Goal: Communication & Community: Answer question/provide support

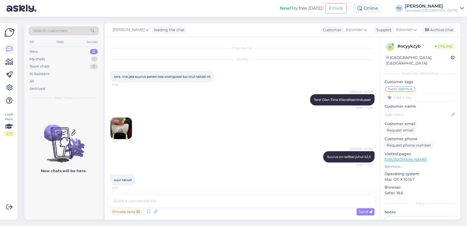
scroll to position [93, 0]
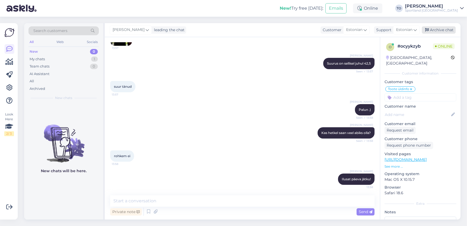
click at [441, 29] on div "Archive chat" at bounding box center [439, 29] width 34 height 7
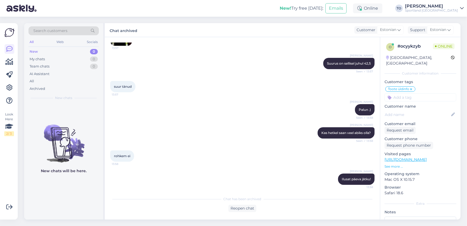
click at [436, 9] on div "Sportland [GEOGRAPHIC_DATA]" at bounding box center [431, 10] width 53 height 4
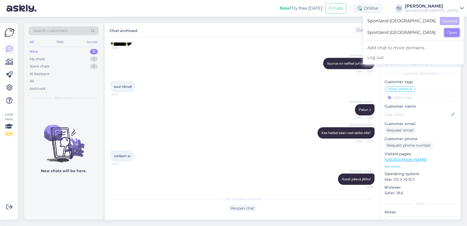
click at [446, 31] on button "Open" at bounding box center [452, 32] width 15 height 8
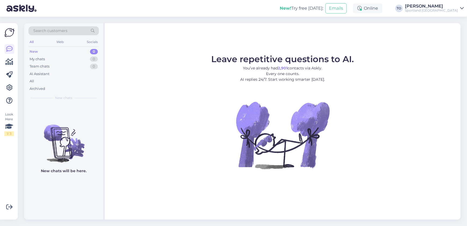
click at [438, 8] on div "Sportland [GEOGRAPHIC_DATA]" at bounding box center [431, 10] width 53 height 4
click at [449, 23] on button "Open" at bounding box center [452, 21] width 15 height 8
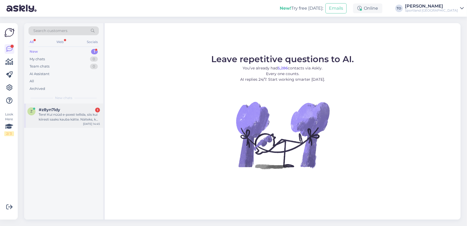
click at [92, 119] on div "Tere! Kui nüüd e-poest tellida, siis kui kiiresti saaks kauba kätte. Näiteks, k…" at bounding box center [69, 117] width 61 height 10
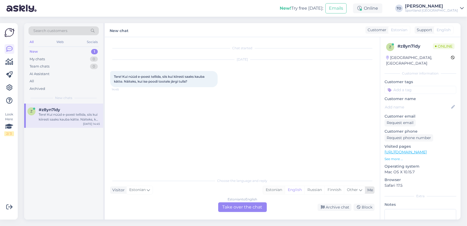
click at [273, 186] on div "Estonian" at bounding box center [274, 190] width 22 height 8
click at [256, 209] on div "Estonian to Estonian Take over the chat" at bounding box center [242, 207] width 49 height 10
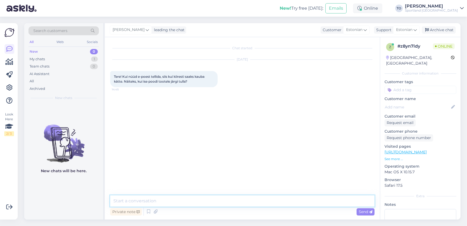
click at [243, 202] on textarea at bounding box center [242, 200] width 264 height 11
type textarea "Tere! Olen Tiina Klienditeenindusest"
click at [243, 202] on textarea at bounding box center [242, 200] width 264 height 11
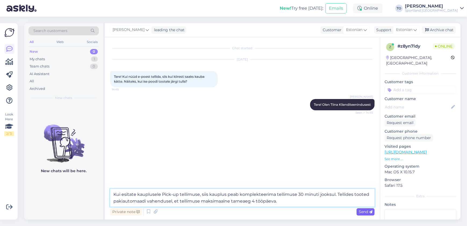
type textarea "Kui esitate kauplusele Pick-up tellimuse, siis kauplus peab komplekteerima tell…"
click at [361, 211] on span "Send" at bounding box center [366, 211] width 14 height 5
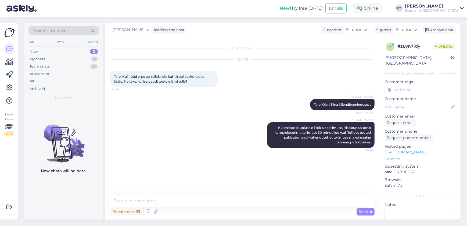
click at [400, 86] on input at bounding box center [421, 90] width 72 height 8
type input "tar"
click at [414, 101] on div "Tarne küsimused" at bounding box center [420, 103] width 33 height 5
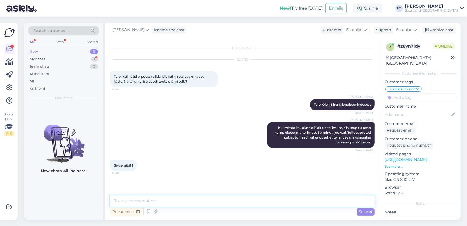
click at [163, 199] on textarea at bounding box center [242, 200] width 264 height 11
type textarea "Palun :) Kas hetkel saan veel abiks olla?"
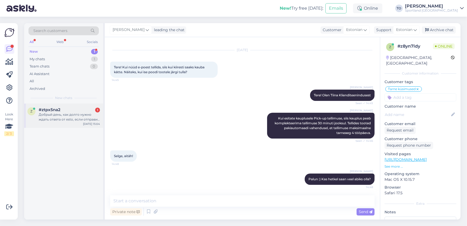
click at [84, 111] on div "#ztpx5na2 1" at bounding box center [69, 109] width 61 height 5
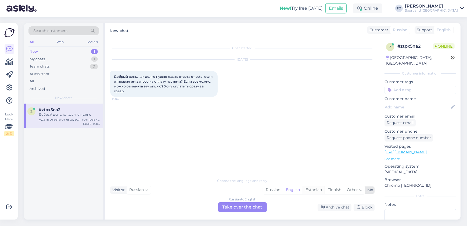
click at [309, 189] on div "Estonian" at bounding box center [314, 190] width 22 height 8
click at [256, 204] on div "Russian to Estonian Take over the chat" at bounding box center [242, 207] width 49 height 10
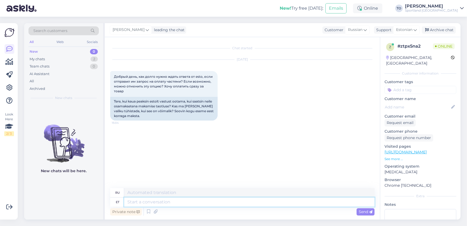
click at [225, 201] on textarea at bounding box center [249, 201] width 250 height 9
type textarea "Tere!"
type textarea "Привет!"
type textarea "Tere! [GEOGRAPHIC_DATA]"
type textarea "Привет! Я"
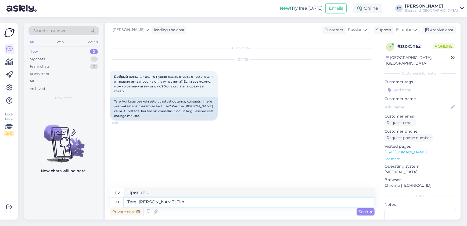
type textarea "Tere! [PERSON_NAME] Tiin"
type textarea "Привет! Меня зовут Тийн."
type textarea "Tere! [PERSON_NAME]"
type textarea "Привет! Меня зовут [PERSON_NAME]."
type textarea "Tere! Olen Tiina Klienditeenindusest"
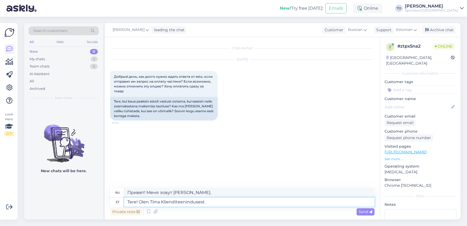
type textarea "Здравствуйте! Меня зовут [PERSON_NAME], я из службы поддержки клиентов."
type textarea "Tere! Olen Tiina Klienditeenindusest"
click at [361, 212] on span "Send" at bounding box center [366, 211] width 14 height 5
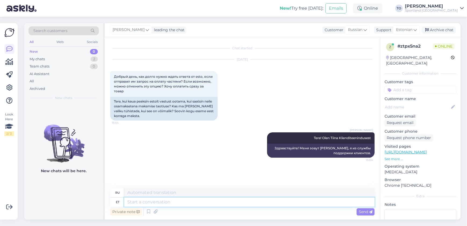
click at [183, 203] on textarea at bounding box center [249, 201] width 250 height 9
type textarea "Kas"
type textarea "Является"
type textarea "Kas Te s"
type textarea "Ты"
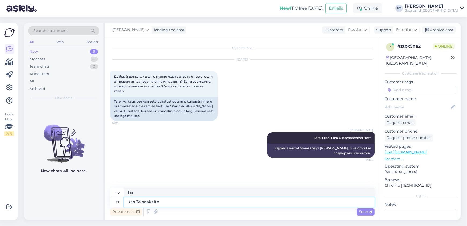
type textarea "Kas Te saaksite"
type textarea "Не могли бы вы"
type textarea "Kas Te saaksite palun k"
type textarea "Не могли бы Вы"
type textarea "Kas Te saaksite palun kirjutada, ku"
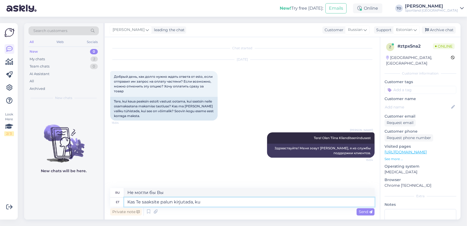
type textarea "Не могли бы вы написать,"
type textarea "Kas Te saaksite palun kirjutada, kuidas"
type textarea "Не могли бы вы написать как?"
type textarea "Kas Te saaksite palun kirjutada, kuidas on T"
type textarea "Не могли бы вы написать, как обстоят дела?"
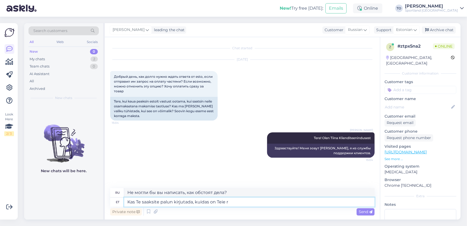
type textarea "Kas Te saaksite palun kirjutada, kuidas on Teie rt"
type textarea "Не могли бы вы написать, как у вас дела?"
type textarea "Kas Te saaksite palun kirjutada, kuidas on Teie tellimuse"
type textarea "Не могли бы вы написать, как обстоят дела с вашим заказом?"
type textarea "Kas Te saaksite palun kirjutada, kuidas on Teie tellimuse number?"
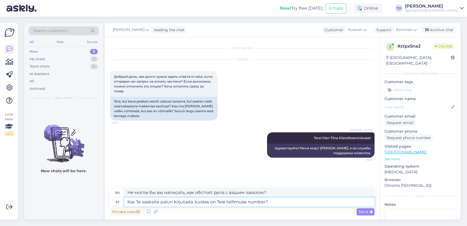
type textarea "Не могли бы вы написать номер вашего заказа?"
type textarea "Kas Te saaksite palun kirjutada, kuidas on Teie tellimuse number?"
click at [360, 210] on span "Send" at bounding box center [366, 211] width 14 height 5
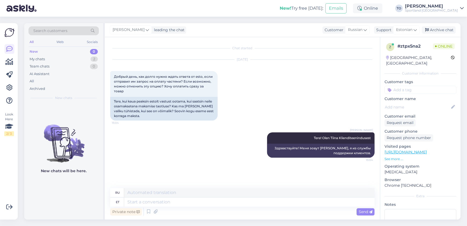
scroll to position [13, 0]
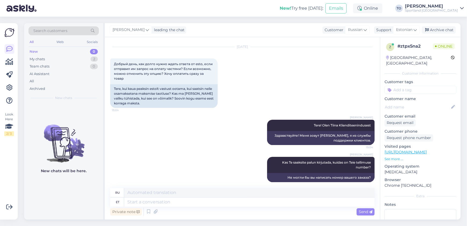
click at [433, 87] on input at bounding box center [421, 90] width 72 height 8
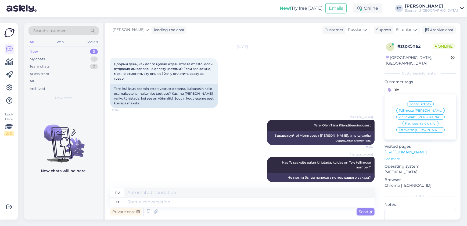
type input "üld"
click at [433, 109] on span "Tellimuse [PERSON_NAME] info" at bounding box center [420, 110] width 43 height 3
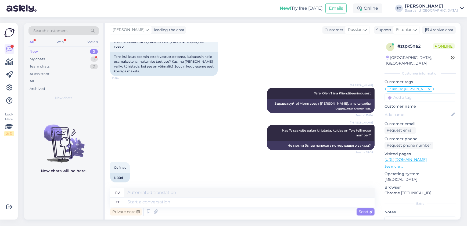
scroll to position [77, 0]
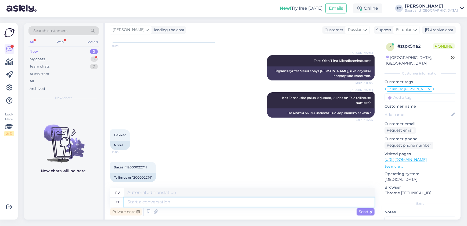
click at [203, 202] on textarea at bounding box center [249, 201] width 250 height 9
type textarea "Tänan, ko"
type textarea "Спасибо,"
type textarea "Tänan, kohe"
type textarea "Спасибо, прямо сейчас."
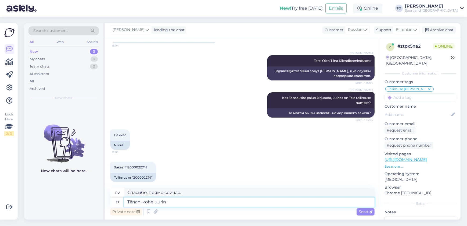
type textarea "Tänan, kohe uurin t"
type textarea "Спасибо, я сейчас же этим займусь."
type textarea "Tänan, kohe uurin täpsemalt"
type textarea "Спасибо, я сейчас подробнее это изучу."
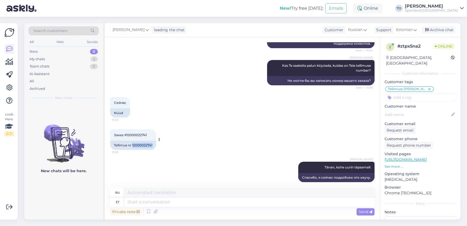
drag, startPoint x: 133, startPoint y: 140, endPoint x: 153, endPoint y: 140, distance: 19.9
click at [153, 141] on div "Tellimus nr 12000022741" at bounding box center [133, 145] width 46 height 9
copy div "12000022741"
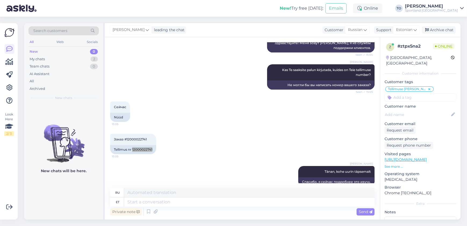
scroll to position [109, 0]
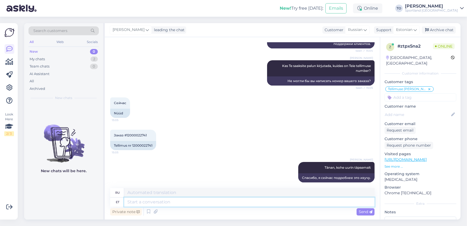
click at [191, 200] on textarea at bounding box center [249, 201] width 250 height 9
type textarea "kas s"
type textarea "ли"
type textarea "k"
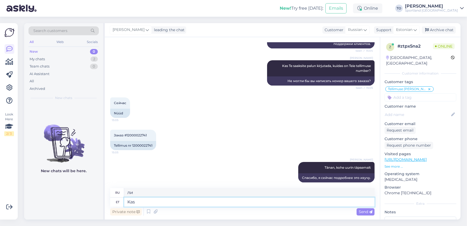
type textarea "Kas"
type textarea "Является"
type textarea "Kas saan õ"
type textarea "Могу ли я"
type textarea "Kas saan õigesti a"
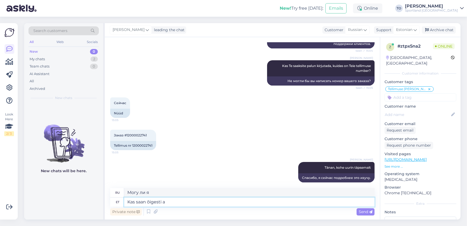
type textarea "Я правильно понимаю?"
type textarea "Kas saan õigesti au"
type textarea "Могу ли я получить правильный ответ?"
type textarea "Kas saan õigesti aur, et"
type textarea "Получаю ли я нужный пар?"
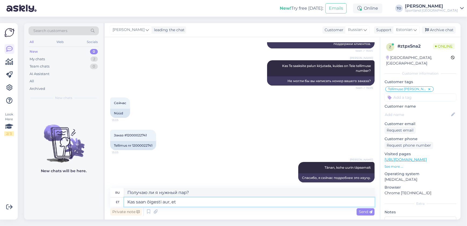
type textarea "Kas saan õigesti aur, et"
type textarea "Могу ли я правильно настроить пар?"
type textarea "Kas saan õigesti aur, et olete"
type textarea "Могу ли я правильно понять пар, который вы"
type textarea "Kas saan õigesti aur, et olete Esto l"
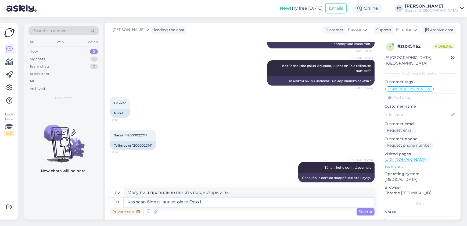
type textarea "Я правильно понял, что вы [PERSON_NAME]?"
type textarea "Kas saan õigesti aur, et olete Esto lepingu"
type textarea "Правильно ли я понимаю, что вы участвуете в контракте Esto?"
type textarea "Kas saan õigesti aur, et olete Esto lepingu juba a"
type textarea "Правильно ли я понимаю, что вы уже подписали контракт с Esto?"
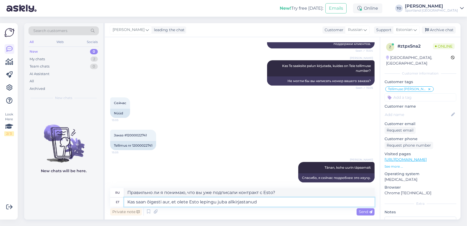
type textarea "Kas saan õigesti aur, et olete Esto lepingu juba allkirjastanud?"
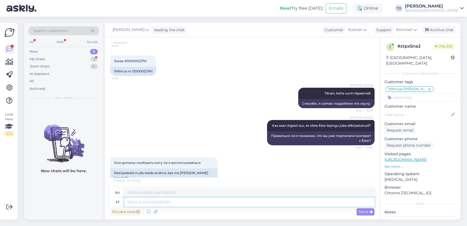
scroll to position [189, 0]
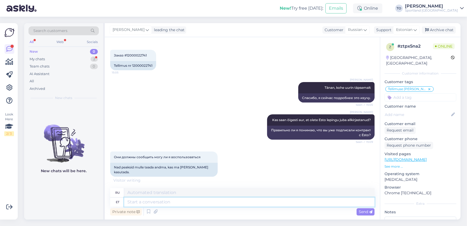
click at [240, 198] on textarea at bounding box center [249, 201] width 250 height 9
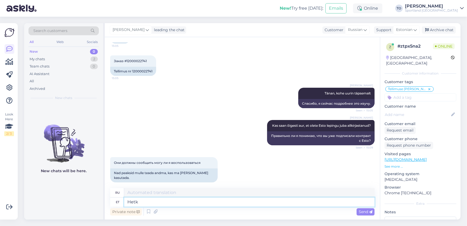
type textarea "Hetke"
type textarea "Хет"
type textarea "Hetkel"
type textarea "В настоящее время"
type textarea "Hetkel näen, e"
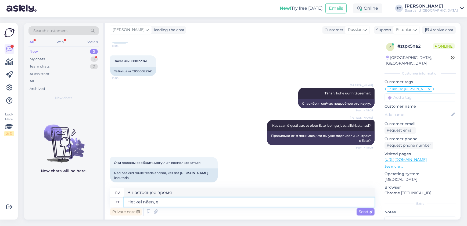
scroll to position [220, 0]
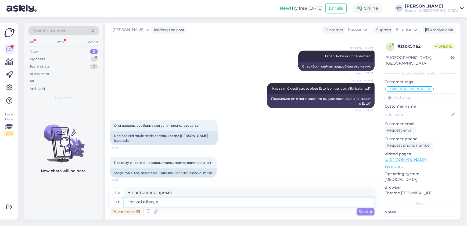
type textarea "Сейчас я вижу,"
type textarea "Hetkel näen, et"
type textarea "Я вижу это прямо сейчас."
type textarea "Hetkel näen, et tellimus"
type textarea "В настоящее время я вижу, что заказ"
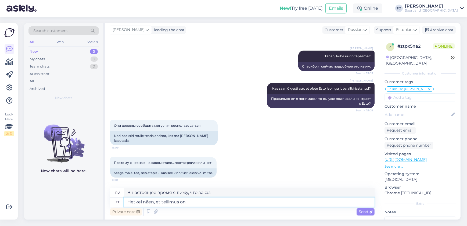
type textarea "Hetkel näen, et tellimus on"
type textarea "Я вижу, что заказ в настоящее время"
type textarea "Hetkel näen, et tellimus on Esto"
type textarea "В данный момент я вижу, что заказ находится в [GEOGRAPHIC_DATA]."
type textarea "Hetkel näen, et tellimus on Esto s"
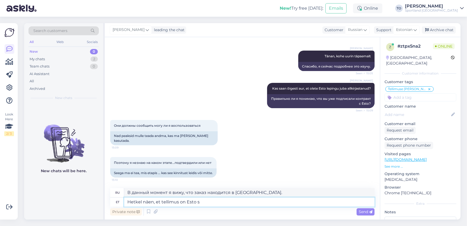
type textarea "В настоящее время я вижу, что заказ — [PERSON_NAME]"
type textarea "Hetkel näen, et tellimus on Esto süsteemis"
type textarea "В настоящее время я вижу, что заказ находится в системе Esto."
type textarea "Hetkel näen, et tellimus on Esto süsteemis oo"
type textarea "В данный момент я вижу, что заказ находится в системе Esto."
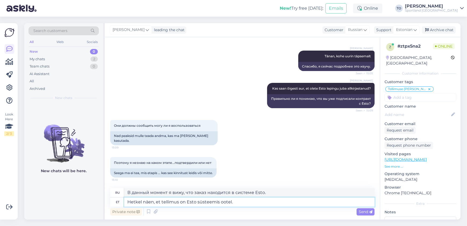
type textarea "Hetkel näen, et tellimus on Esto süsteemis ootel."
type textarea "В настоящее время я вижу, что заказ находится на рассмотрении в системе Esto."
click at [250, 202] on textarea "Hetkel näen, et tellimus on Esto süsteemis ootel." at bounding box center [249, 201] width 250 height 9
type textarea "Hetkel näen, et tellimus on Esto süsteemis ootel. Est"
type textarea "В настоящее время я вижу, что заказ находится в режиме ожидания в системе Esto."
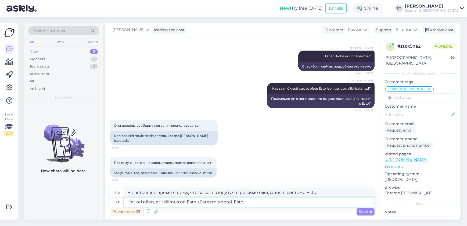
type textarea "Hetkel näen, et tellimus on Esto süsteemis ootel. Esto p"
type textarea "В настоящее время я вижу, что заказ находится в режиме ожидания в системе Esto.…"
type textarea "Hetkel näen, et tellimus on Esto süsteemis ootel. Esto peals"
type textarea "В настоящее время я вижу, что заказ находится в режиме ожидания в системе Esto.…"
type textarea "Hetkel näen, et tellimus on Esto süsteemis ootel. Esto peaks"
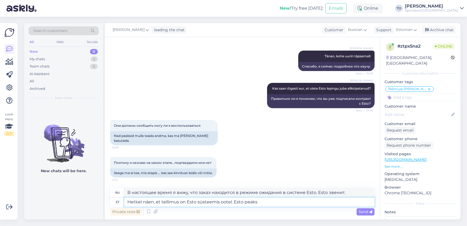
type textarea "В настоящее время я вижу, что заказ находится в режиме ожидания в системе Esto.…"
type textarea "Hetkel näen, et tellimus on Esto süsteemis ootel. Esto peaks taotluse"
type textarea "В настоящее время я вижу, что заказ находится на рассмотрении в системе Esto. E…"
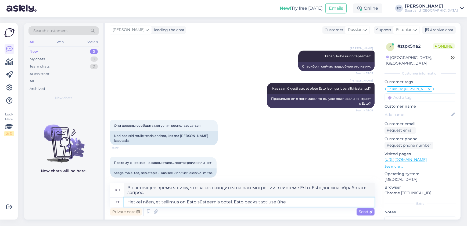
type textarea "Hetkel näen, et tellimus on Esto süsteemis ootel. Esto peaks taotluse ühe"
type textarea "В настоящее время я вижу, что заказ находится в режиме ожидания в системе Esto.…"
type textarea "Hetkel näen, et tellimus on Esto süsteemis ootel. Esto peaks taotluse ühe tööpä…"
type textarea "В настоящее время я вижу, что заказ находится на рассмотрении в системе Esto. E…"
type textarea "Hetkel näen, et tellimus on Esto süsteemis ootel. Esto peaks taotluse ühe tööpä…"
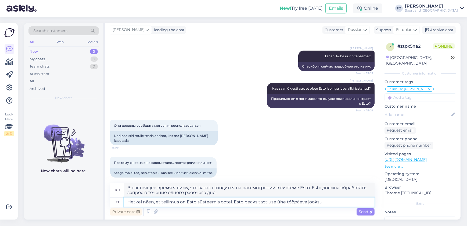
type textarea "В настоящее время я вижу, что заказ находится в режиме ожидания в системе Esto.…"
type textarea "Hetkel näen, et tellimus on Esto süsteemis ootel. Esto peaks taotluse ühe tööpä…"
type textarea "В настоящее время я вижу, что заказ находится в режиме ожидания в системе Esto.…"
type textarea "Hetkel näen, et tellimus on Esto süsteemis ootel. Esto peaks taotluse ühe tööpä…"
type textarea "В настоящее время я вижу, что заказ находится на рассмотрении в системе Esto. E…"
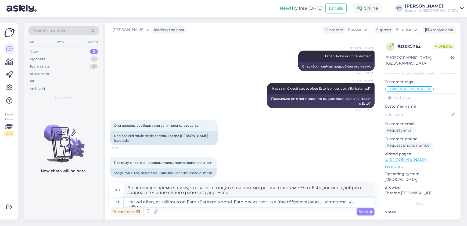
type textarea "Hetkel näen, et tellimus on Esto süsteemis ootel. Esto peaks taotluse ühe tööpä…"
type textarea "В настоящее время я вижу, что заказ находится на рассмотрении в системе Esto. E…"
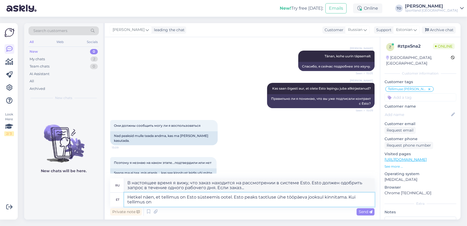
type textarea "Hetkel näen, et tellimus on Esto süsteemis ootel. Esto peaks taotluse ühe tööpä…"
type textarea "В настоящее время я вижу, что заказ находится в режиме ожидания в системе Esto.…"
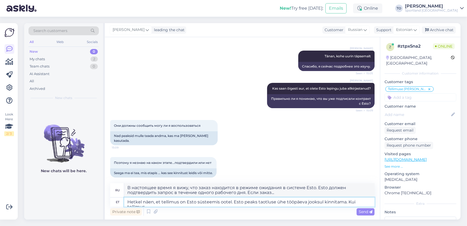
type textarea "Hetkel näen, et tellimus on Esto süsteemis ootel. Esto peaks taotluse ühe tööpä…"
type textarea "В настоящее время я вижу, что заказ находится на рассмотрении в системе Esto. E…"
type textarea "Hetkel näen, et tellimus on Esto süsteemis ootel. Esto peaks taotluse ühe tööpä…"
type textarea "В настоящее время я вижу, что заказ находится на рассмотрении в системе Esto. E…"
type textarea "Hetkel näen, et tellimus on Esto süsteemis ootel. Esto peaks taotluse ühe tööpä…"
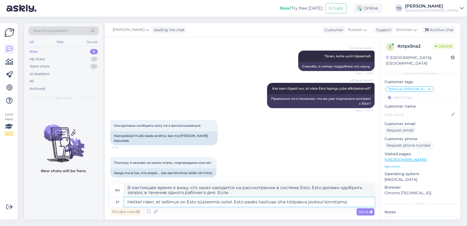
type textarea "В настоящее время я вижу, что заказ находится в режиме ожидания в системе Esto.…"
type textarea "Hetkel näen, et tellimus on Esto süsteemis ootel. Esto peaks taotluse ühe tööpä…"
type textarea "В настоящее время я вижу, что заказ находится на рассмотрении в системе Esto. E…"
type textarea "Hetkel näen, et tellimus on Esto süsteemis ootel. Esto peaks taotluse ühe tööpä…"
type textarea "В настоящее время я вижу, что заказ находится на рассмотрении в системе Esto. E…"
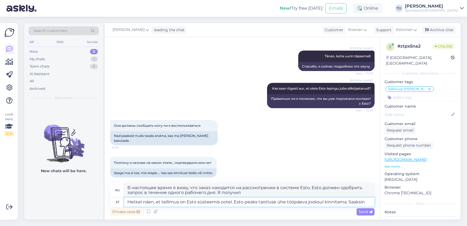
type textarea "Hetkel näen, et tellimus on Esto süsteemis ootel. Esto peaks taotluse ühe tööpä…"
type textarea "В настоящее время я вижу, что заказ находится на рассмотрении в системе Esto. E…"
type textarea "Hetkel näen, et tellimus on Esto süsteemis ootel. Esto peaks taotluse ühe tööpä…"
type textarea "В настоящее время я вижу, что заказ находится на рассмотрении в системе Esto. E…"
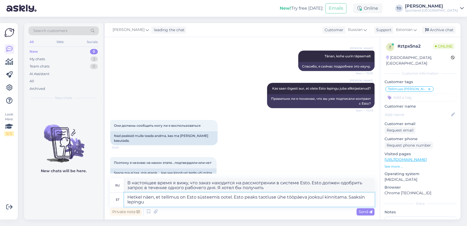
type textarea "Hetkel näen, et tellimus on Esto süsteemis ootel. Esto peaks taotluse ühe tööpä…"
type textarea "В настоящее время я вижу, что заказ находится на рассмотрении в системе Esto. E…"
type textarea "Hetkel näen, et tellimus on Esto süsteemis ootel. Esto peaks taotluse ühe tööpä…"
type textarea "В настоящее время я вижу, что заказ находится на рассмотрении в системе Esto. E…"
type textarea "Hetkel näen, et tellimus on Esto süsteemis ootel. Esto peaks taotluse ühe tööpä…"
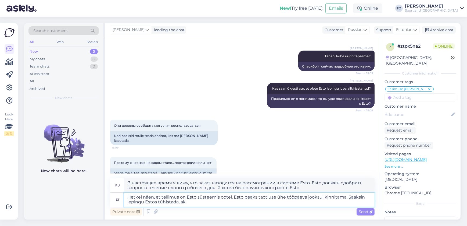
type textarea "В настоящее время я вижу, что заказ находится на рассмотрении в системе Esto. E…"
type textarea "Hetkel näen, et tellimus on Esto süsteemis ootel. Esto peaks taotluse ühe tööpä…"
type textarea "В настоящее время я вижу, что заказ находится в режиме ожидания в системе Esto.…"
type textarea "Hetkel näen, et tellimus on Esto süsteemis ootel. Esto peaks taotluse ühe tööpä…"
type textarea "В настоящее время я вижу, что заказ находится в режиме ожидания в системе Esto.…"
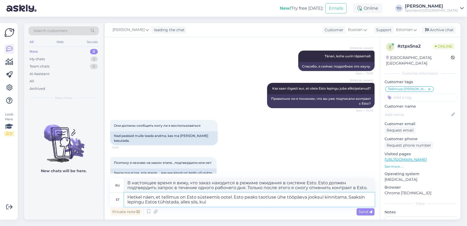
type textarea "Hetkel näen, et tellimus on Esto süsteemis ootel. Esto peaks taotluse ühe tööpä…"
type textarea "В настоящее время я вижу, что заказ находится в режиме ожидания в системе Esto.…"
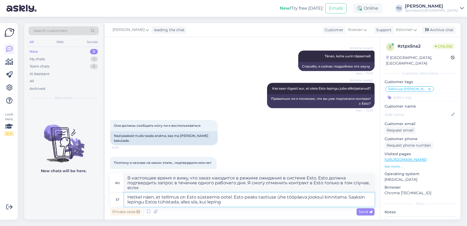
type textarea "Hetkel näen, et tellimus on Esto süsteemis ootel. Esto peaks taotluse ühe tööpä…"
type textarea "В настоящее время я вижу, что заказ находится в режиме ожидания в системе Esto.…"
type textarea "Hetkel näen, et tellimus on Esto süsteemis ootel. Esto peaks taotluse ühe tööpä…"
type textarea "В настоящее время я вижу, что заказ находится в режиме ожидания в системе Esto.…"
type textarea "Hetkel näen, et tellimus on Esto süsteemis ootel. Esto peaks taotluse ühe tööpä…"
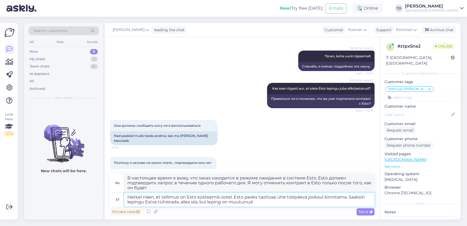
type textarea "В настоящее время я вижу, что заказ находится в режиме ожидания в системе Esto.…"
type textarea "Hetkel näen, et tellimus on Esto süsteemis ootel. Esto peaks taotluse ühe tööpä…"
type textarea "В настоящее время я вижу, что заказ находится в режиме ожидания в системе Esto.…"
click at [179, 202] on textarea "Hetkel näen, et tellimus on Esto süsteemis ootel. Esto peaks taotluse ühe tööpä…" at bounding box center [249, 199] width 250 height 14
type textarea "Hetkel näen, et tellimus on Esto süsteemis ootel. Esto peaks taotluse ühe tööpä…"
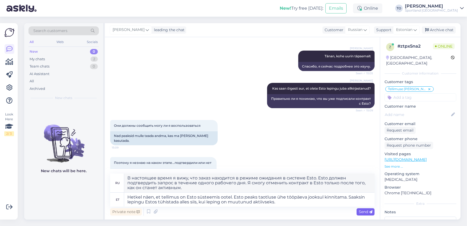
click at [368, 213] on span "Send" at bounding box center [366, 211] width 14 height 5
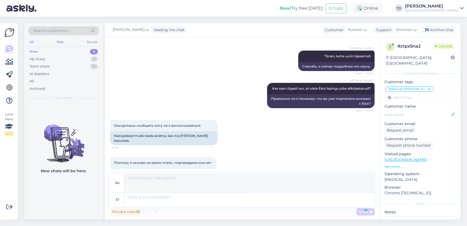
scroll to position [282, 0]
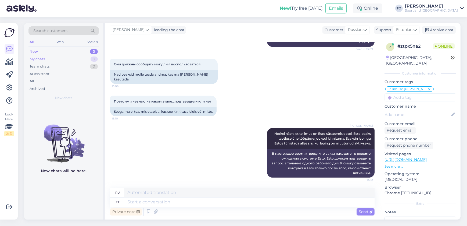
click at [59, 58] on div "My chats 2" at bounding box center [63, 59] width 70 height 8
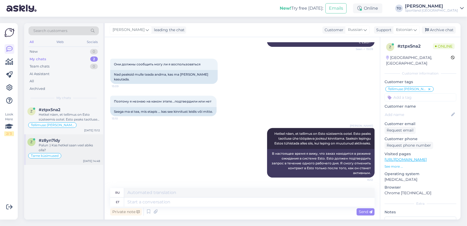
click at [61, 143] on div "Palun :) Kas hetkel saan veel abiks olla?" at bounding box center [69, 148] width 61 height 10
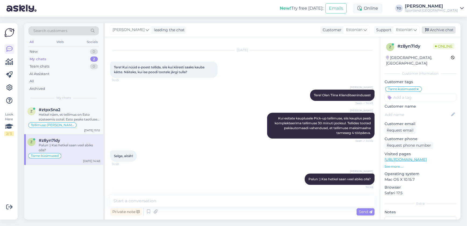
click at [444, 26] on div "Archive chat" at bounding box center [439, 29] width 34 height 7
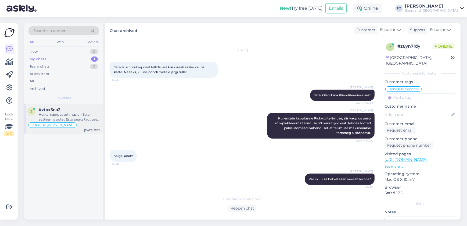
click at [87, 119] on div "Hetkel näen, et tellimus on Esto süsteemis ootel. Esto peaks taotluse ühe tööpä…" at bounding box center [69, 117] width 61 height 10
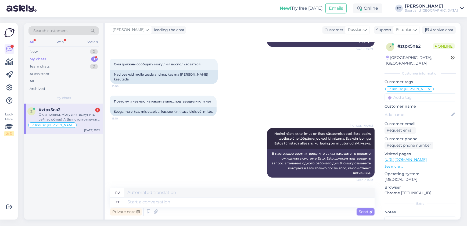
scroll to position [324, 0]
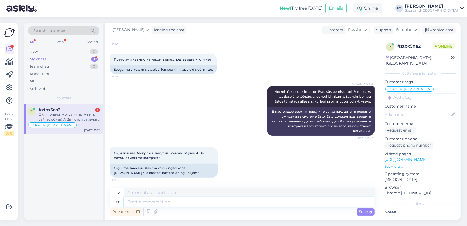
click at [204, 198] on textarea at bounding box center [249, 201] width 250 height 9
type textarea "Jaj"
type textarea "[PERSON_NAME]"
type textarea "Jaj."
type textarea "Ага."
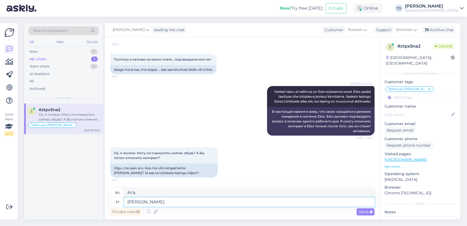
type textarea "Jah"
type textarea "[PERSON_NAME]"
type textarea "Jah,"
type textarea "Да,"
type textarea "Jah, saa,e"
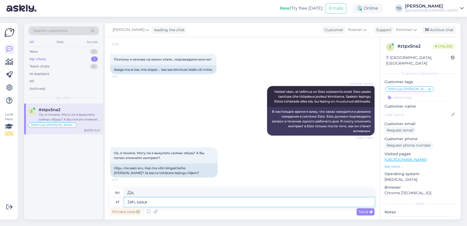
type textarea "Да, я могу."
type textarea "Jah, saame"
type textarea "Да, можем."
type textarea "Jah, saame nii"
type textarea "Да, мы можем это сделать."
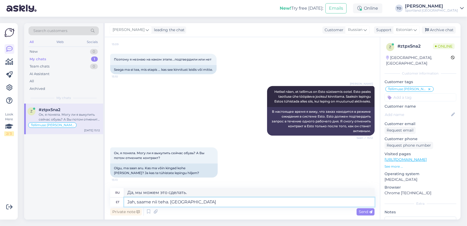
type textarea "Jah, saame nii teha. [GEOGRAPHIC_DATA]"
type textarea "Да, мы можем это сделать. Пожалуйста."
type textarea "Jah, saame nii teha. [PERSON_NAME] andk"
type textarea "Да, мы можем это сделать. Пожалуйста,"
type textarea "Jah, saame nii teha. [GEOGRAPHIC_DATA] andke"
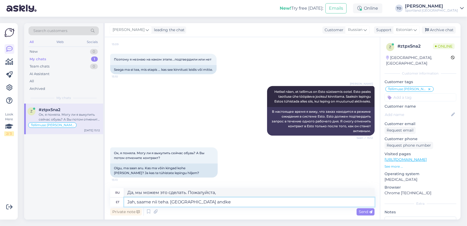
type textarea "Да, мы можем это сделать. Пожалуйста, дайте"
type textarea "Jah, saame nii teha. [PERSON_NAME] andke meile"
type textarea "Да, мы можем это сделать. Пожалуйста, дайте нам"
type textarea "Jah, saame nii teha. [PERSON_NAME] andke meile teada, ku"
type textarea "Да, мы можем это сделать. Пожалуйста, дайте нам знать."
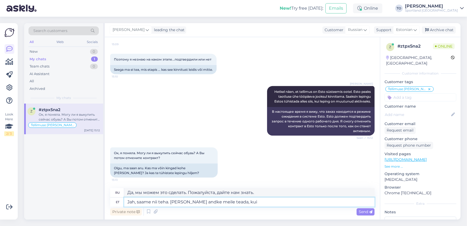
type textarea "Jah, saame nii teha. [PERSON_NAME] andke meile teada, kui"
type textarea "Да, мы можем это сделать. Пожалуйста, дайте нам знать, если"
type textarea "Jah, saame nii teha. [PERSON_NAME] andke meile teada, kui Esto"
type textarea "Да, мы можем это сделать. Пожалуйста, сообщите нам, когда [PERSON_NAME]"
type textarea "Jah, saame nii teha. [PERSON_NAME] andke meile teada, kui Esto on t"
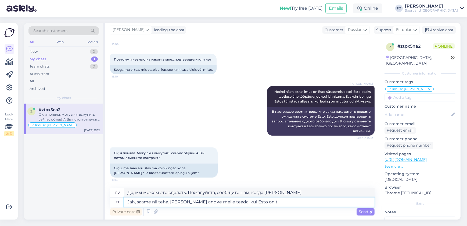
type textarea "Да, мы можем это сделать. Пожалуйста, сообщите нам, когда [PERSON_NAME] будет."
type textarea "Jah, saame nii teha. [PERSON_NAME] andke meile teada, kui Esto on te"
type textarea "Да, мы можем это сделать. Пожалуйста, дайте нам знать, если [PERSON_NAME] — это…"
type textarea "Jah, saame nii teha. [PERSON_NAME] andke meile teada, kui Esto on"
type textarea "Да, мы можем это сделать. Пожалуйста, сообщите нам, когда [PERSON_NAME] будет."
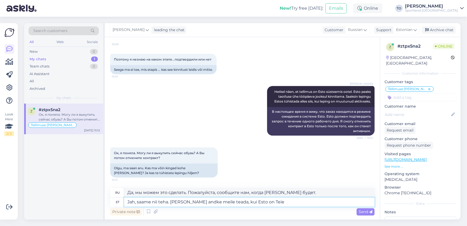
type textarea "Jah, saame nii teha. [PERSON_NAME] andke meile teada, kui Esto on Teie"
type textarea "Да, мы можем это сделать. Пожалуйста, дайте нам знать, если Esto — ваш вариант."
type textarea "Jah, saame nii teha. [PERSON_NAME] andke meile teada, kui Esto on Teie taotluse…"
type textarea "Да, мы можем это сделать. Пожалуйста, сообщите нам, когда Esto будет доступен д…"
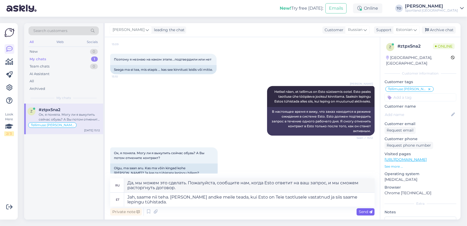
click at [361, 212] on span "Send" at bounding box center [366, 211] width 14 height 5
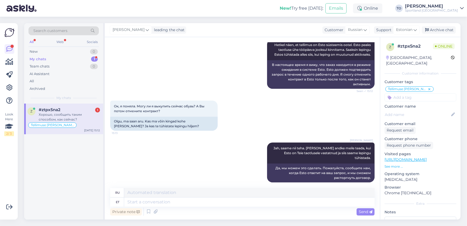
scroll to position [407, 0]
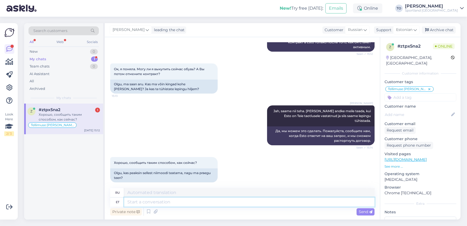
click at [198, 203] on textarea at bounding box center [249, 201] width 250 height 9
click at [156, 200] on textarea "Jah, saate siinsamas meile teada anda" at bounding box center [249, 201] width 250 height 9
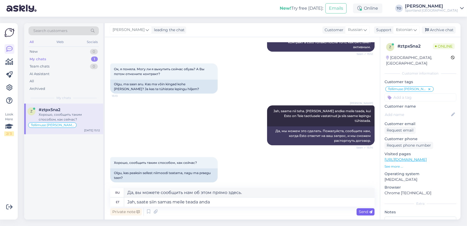
click at [359, 210] on span "Send" at bounding box center [366, 211] width 14 height 5
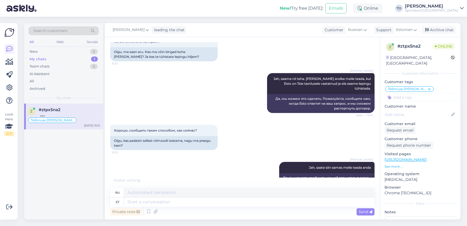
scroll to position [472, 0]
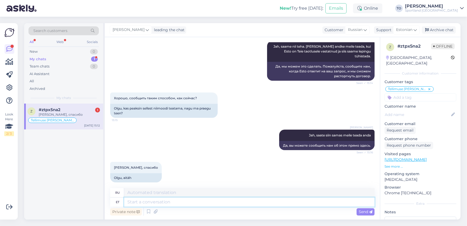
click at [197, 200] on textarea at bounding box center [249, 201] width 250 height 9
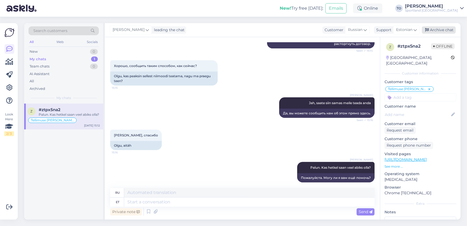
click at [443, 32] on div "Archive chat" at bounding box center [439, 29] width 34 height 7
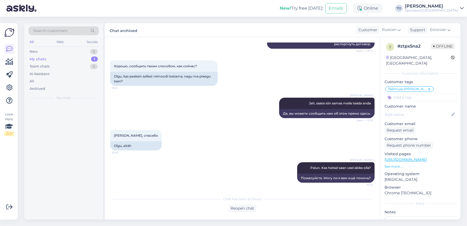
scroll to position [499, 0]
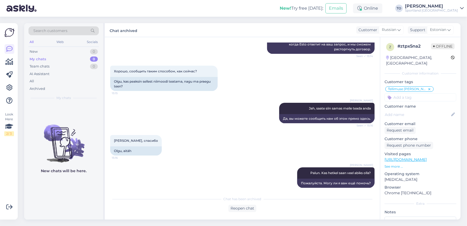
click at [83, 29] on div "Search customers" at bounding box center [63, 30] width 70 height 9
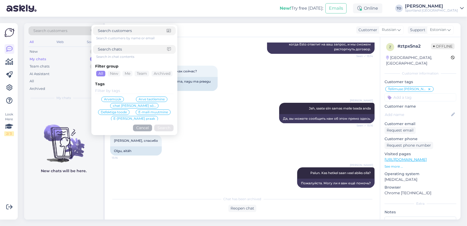
click at [108, 46] on div at bounding box center [134, 49] width 83 height 9
click at [110, 49] on input at bounding box center [132, 49] width 69 height 6
paste input "4000494324"
click at [169, 129] on button "Search" at bounding box center [163, 127] width 19 height 7
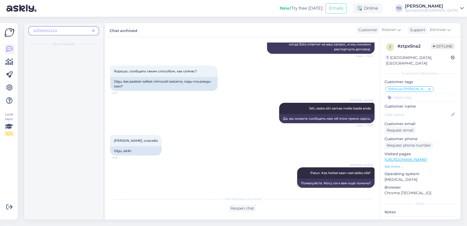
click at [91, 30] on span at bounding box center [93, 31] width 7 height 6
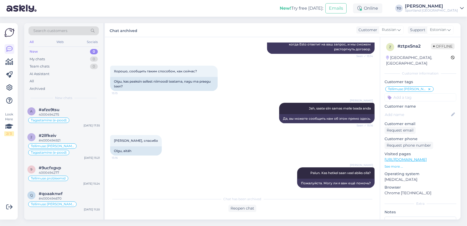
click at [456, 9] on div "Sportland [GEOGRAPHIC_DATA]" at bounding box center [431, 10] width 53 height 4
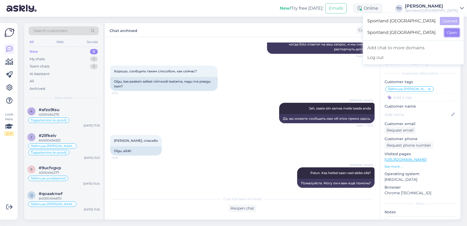
click at [453, 32] on button "Open" at bounding box center [452, 32] width 15 height 8
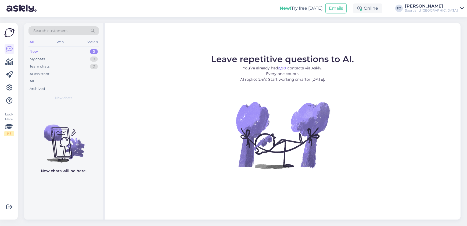
click at [445, 8] on div "Sportland [GEOGRAPHIC_DATA]" at bounding box center [431, 10] width 53 height 4
click at [453, 17] on button "Open" at bounding box center [452, 21] width 15 height 8
click at [438, 10] on div "Sportland [GEOGRAPHIC_DATA]" at bounding box center [431, 10] width 53 height 4
click at [446, 31] on button "Open" at bounding box center [452, 32] width 15 height 8
click at [438, 7] on div "[PERSON_NAME]" at bounding box center [431, 6] width 53 height 4
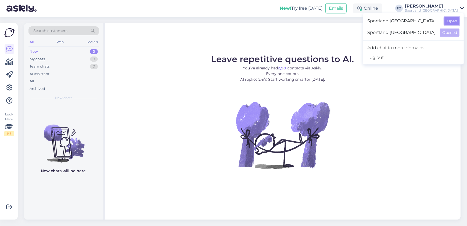
click at [449, 19] on button "Open" at bounding box center [452, 21] width 15 height 8
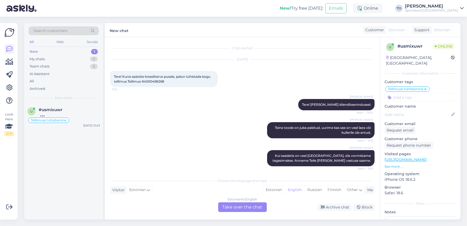
scroll to position [180, 0]
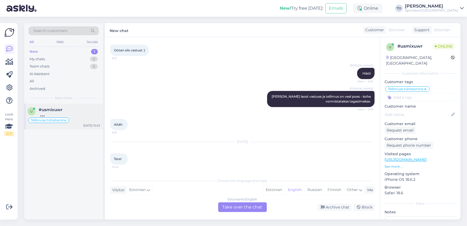
click at [56, 113] on div at bounding box center [69, 114] width 61 height 5
click at [274, 191] on div "Estonian" at bounding box center [274, 190] width 22 height 8
click at [256, 206] on div "Estonian to Estonian Take over the chat" at bounding box center [242, 207] width 49 height 10
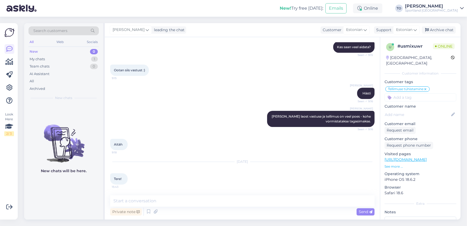
scroll to position [159, 0]
click at [230, 198] on textarea at bounding box center [242, 200] width 264 height 11
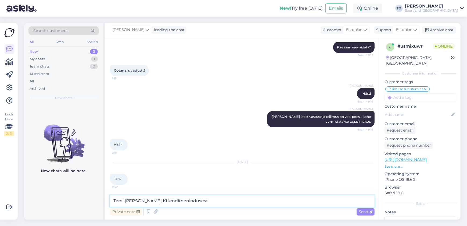
click at [152, 201] on textarea "Tere! [PERSON_NAME] KLienditeenindusest" at bounding box center [242, 200] width 264 height 11
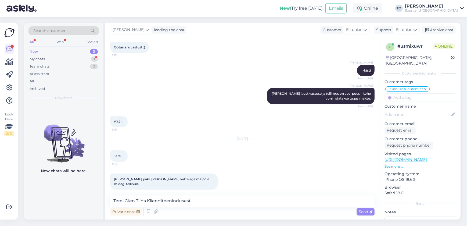
click at [366, 211] on span "Send" at bounding box center [366, 211] width 14 height 5
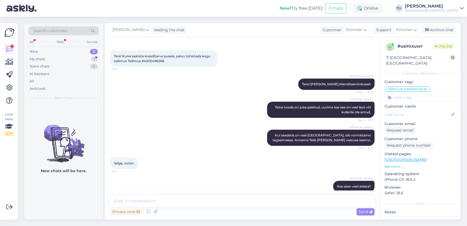
scroll to position [0, 0]
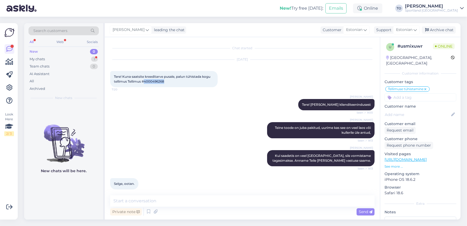
drag, startPoint x: 145, startPoint y: 81, endPoint x: 166, endPoint y: 81, distance: 20.4
click at [166, 81] on div "Tere! Kuna saatsite kreeditarve pusale, palun tühistada kogu tellimus Tellimus …" at bounding box center [163, 79] width 107 height 16
copy span "4000496268"
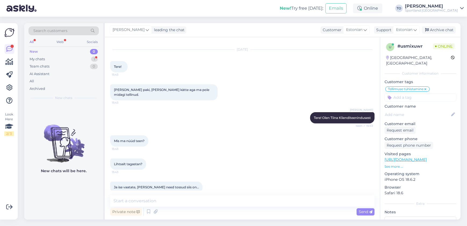
scroll to position [275, 0]
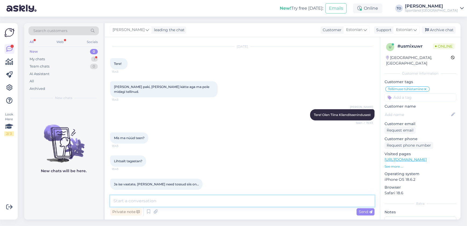
click at [230, 202] on textarea at bounding box center [242, 200] width 264 height 11
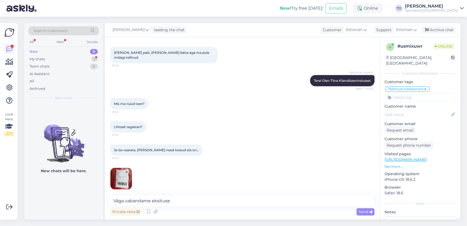
click at [124, 174] on img at bounding box center [120, 178] width 21 height 21
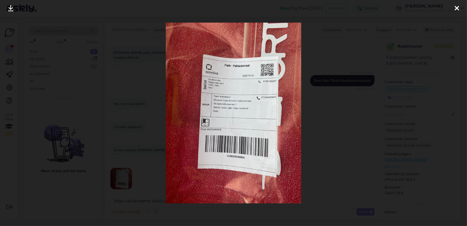
click at [455, 6] on icon at bounding box center [457, 8] width 4 height 7
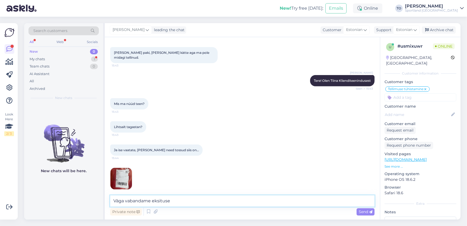
click at [172, 198] on textarea "Väga vabandame eksituse" at bounding box center [242, 200] width 264 height 11
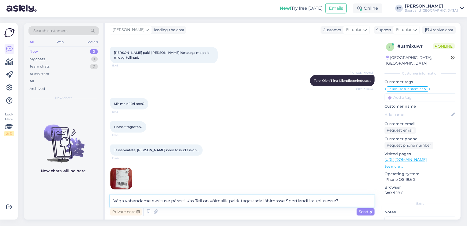
click at [265, 200] on textarea "Väga vabandame eksituse pärast! Kas Teil on võimalik pakk tagastada lähimasse S…" at bounding box center [242, 200] width 264 height 11
click at [362, 208] on div "Send" at bounding box center [366, 211] width 18 height 7
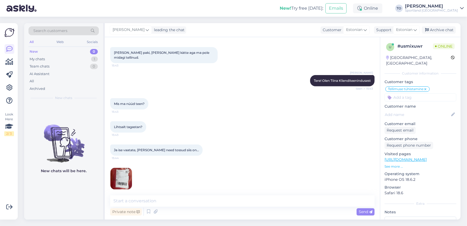
scroll to position [336, 0]
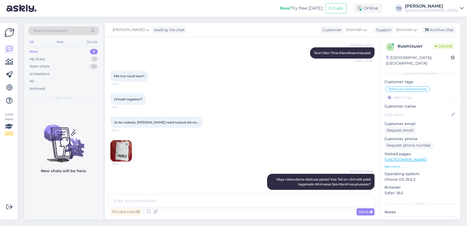
click at [399, 94] on input at bounding box center [421, 97] width 72 height 8
click at [411, 104] on div "Tellimuse probleemid Probleem tellimuse esitamisega" at bounding box center [421, 114] width 72 height 21
click at [411, 110] on span "Tellimuse probleemid" at bounding box center [420, 111] width 35 height 3
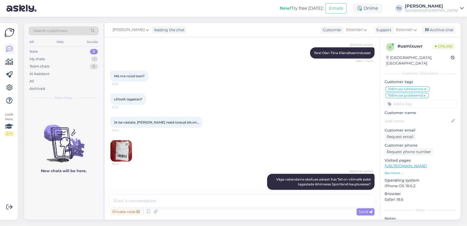
scroll to position [360, 0]
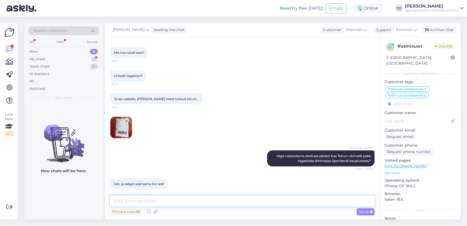
click at [233, 199] on textarea at bounding box center [242, 200] width 264 height 11
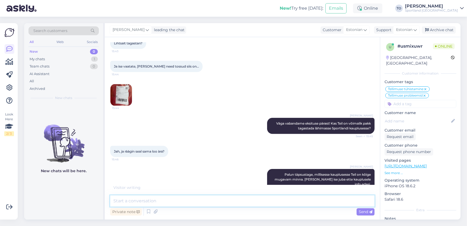
scroll to position [415, 0]
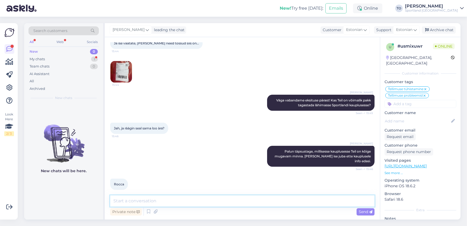
click at [233, 199] on textarea at bounding box center [242, 200] width 264 height 11
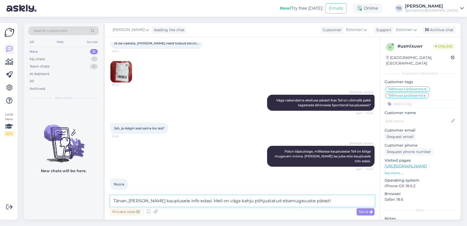
drag, startPoint x: 231, startPoint y: 200, endPoint x: 192, endPoint y: 201, distance: 38.2
click at [192, 201] on textarea "Tänan, [PERSON_NAME] kauplusele info edasi. Meil on väga kahju põhjustatud ebam…" at bounding box center [242, 200] width 264 height 11
click at [368, 211] on span "Send" at bounding box center [366, 211] width 14 height 5
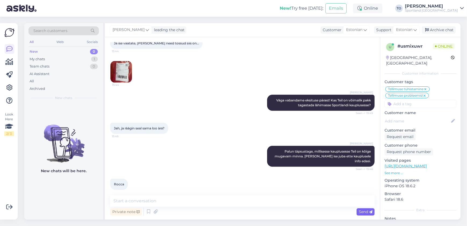
scroll to position [443, 0]
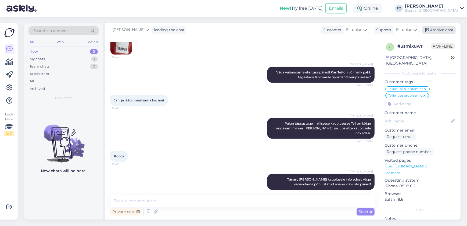
click at [438, 30] on div "Archive chat" at bounding box center [439, 29] width 34 height 7
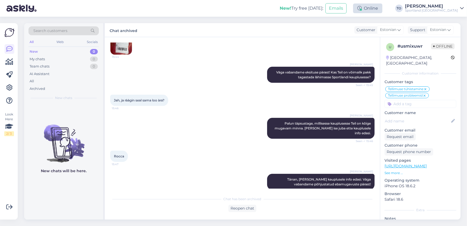
click at [382, 8] on div "Online" at bounding box center [367, 8] width 29 height 10
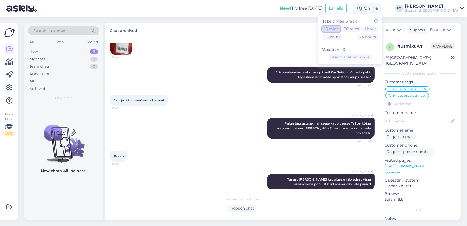
click at [340, 29] on button "15 mins" at bounding box center [331, 29] width 18 height 6
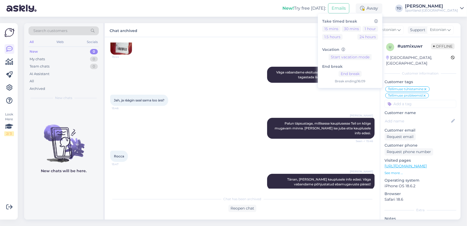
click at [448, 9] on div "Sportland [GEOGRAPHIC_DATA]" at bounding box center [431, 10] width 53 height 4
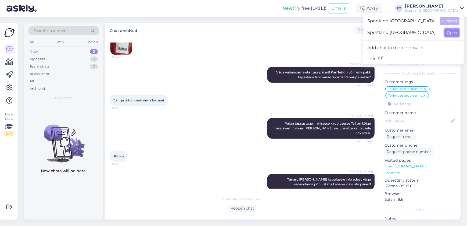
click at [452, 30] on button "Open" at bounding box center [452, 32] width 15 height 8
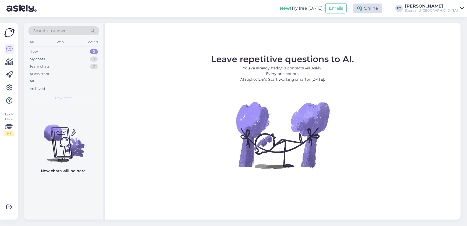
click at [382, 9] on div "Online" at bounding box center [367, 8] width 29 height 10
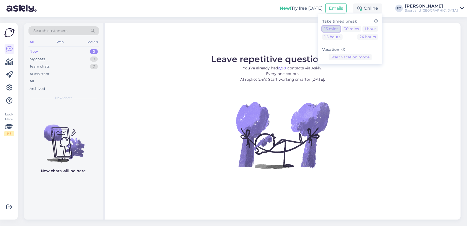
click at [340, 27] on button "15 mins" at bounding box center [331, 29] width 18 height 6
click at [362, 71] on button "End break" at bounding box center [350, 74] width 23 height 6
click at [443, 11] on div "Sportland [GEOGRAPHIC_DATA]" at bounding box center [431, 10] width 53 height 4
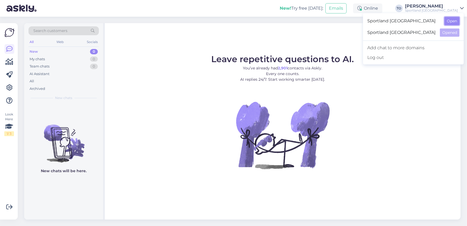
click at [450, 23] on button "Open" at bounding box center [452, 21] width 15 height 8
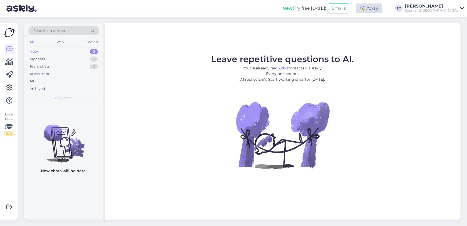
click at [382, 11] on div "Away" at bounding box center [369, 8] width 27 height 10
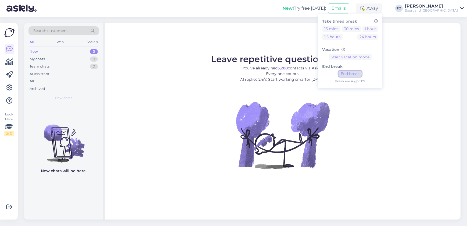
click at [362, 72] on button "End break" at bounding box center [350, 74] width 23 height 6
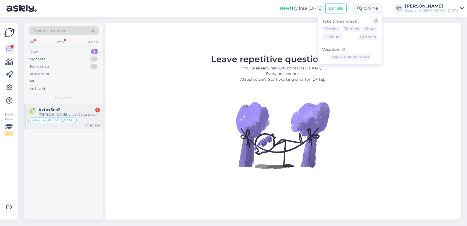
click at [84, 117] on div "Tellimuse [PERSON_NAME] info" at bounding box center [63, 120] width 73 height 6
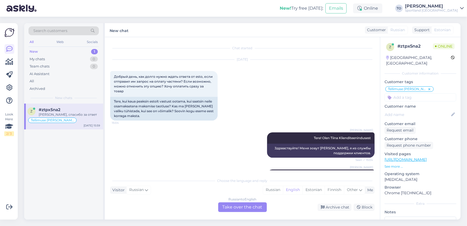
scroll to position [549, 0]
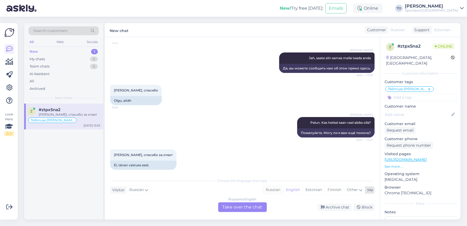
click at [275, 192] on div "Russian" at bounding box center [273, 190] width 20 height 8
click at [253, 205] on div "Russian to Russian Take over the chat" at bounding box center [242, 207] width 49 height 10
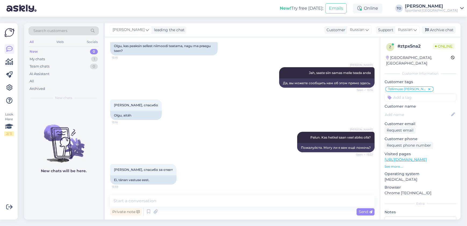
scroll to position [529, 0]
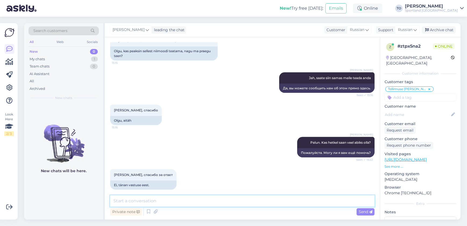
click at [247, 199] on textarea at bounding box center [242, 200] width 264 height 11
click at [361, 212] on span "Send" at bounding box center [366, 211] width 14 height 5
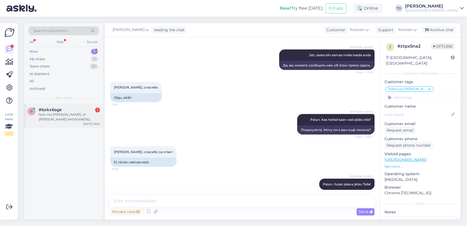
click at [77, 112] on div "#bxkx6age 1" at bounding box center [69, 109] width 61 height 5
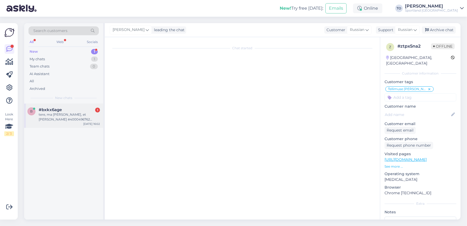
scroll to position [0, 0]
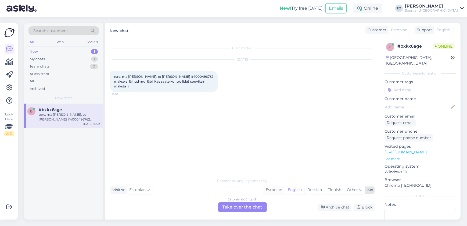
click at [272, 191] on div "Estonian" at bounding box center [274, 190] width 22 height 8
click at [252, 210] on div "Estonian to Estonian Take over the chat" at bounding box center [242, 207] width 49 height 10
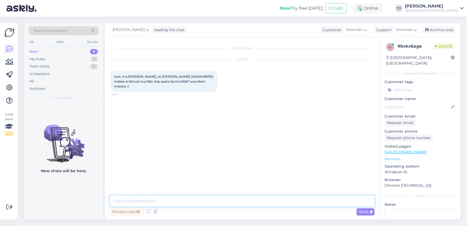
click at [222, 199] on textarea at bounding box center [242, 200] width 264 height 11
click at [210, 196] on textarea at bounding box center [242, 200] width 264 height 11
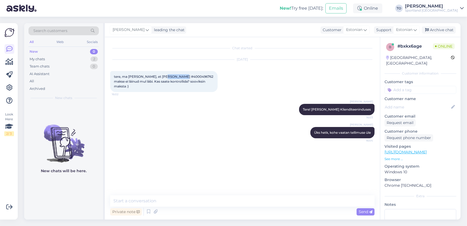
drag, startPoint x: 161, startPoint y: 76, endPoint x: 180, endPoint y: 76, distance: 19.1
click at [180, 76] on span "tere, ma [PERSON_NAME], et [PERSON_NAME] #4000496762 makse ei läinud mul läbi. …" at bounding box center [164, 81] width 100 height 14
copy span "000496762"
click at [170, 108] on div "[PERSON_NAME] Tere! [PERSON_NAME] Klienditeeninduses 16:03" at bounding box center [242, 109] width 264 height 23
drag, startPoint x: 160, startPoint y: 75, endPoint x: 180, endPoint y: 75, distance: 20.2
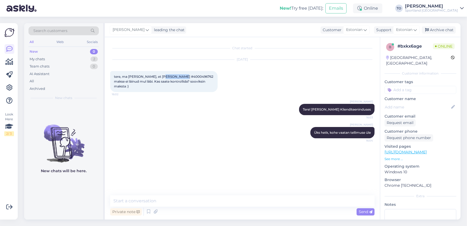
click at [180, 75] on span "tere, ma [PERSON_NAME], et [PERSON_NAME] #4000496762 makse ei läinud mul läbi. …" at bounding box center [164, 81] width 100 height 14
copy span "4000496762"
click at [225, 199] on textarea at bounding box center [242, 200] width 264 height 11
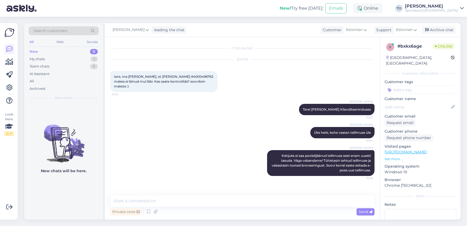
click at [420, 86] on input at bounding box center [421, 90] width 72 height 8
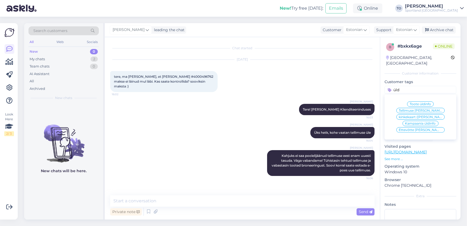
click at [424, 109] on span "Tellimuse [PERSON_NAME] info" at bounding box center [420, 110] width 43 height 3
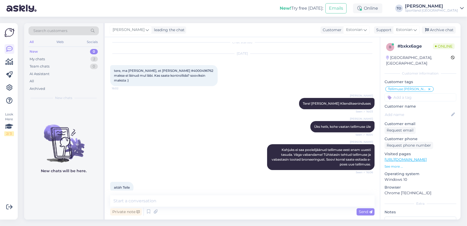
scroll to position [9, 0]
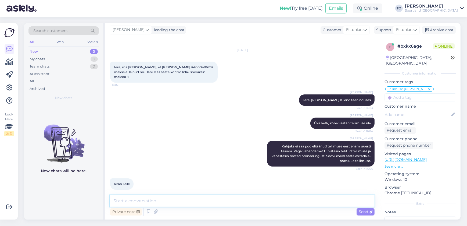
click at [171, 202] on textarea at bounding box center [242, 200] width 264 height 11
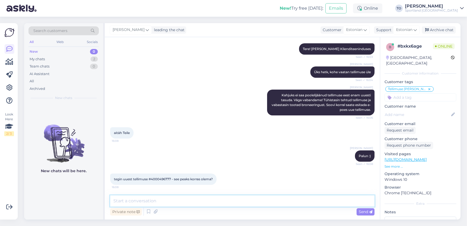
scroll to position [84, 0]
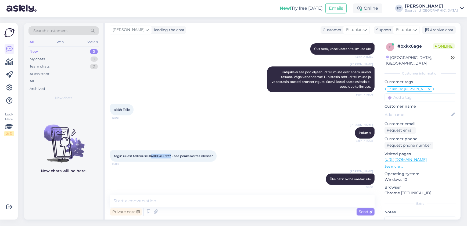
drag, startPoint x: 160, startPoint y: 150, endPoint x: 171, endPoint y: 150, distance: 11.0
click at [172, 154] on span "tegin uuest tellimuse #4000496777 - see peaks korras olema?" at bounding box center [163, 156] width 99 height 4
copy span "4000496777"
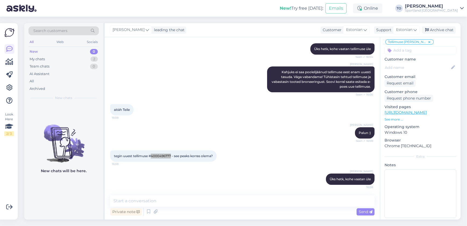
scroll to position [47, 0]
click at [263, 198] on textarea at bounding box center [242, 200] width 264 height 11
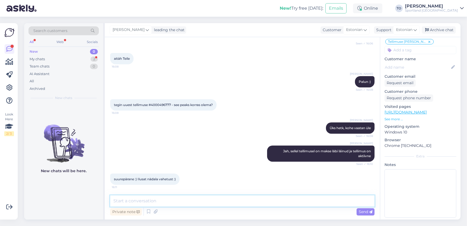
scroll to position [134, 0]
click at [185, 197] on textarea at bounding box center [242, 200] width 264 height 11
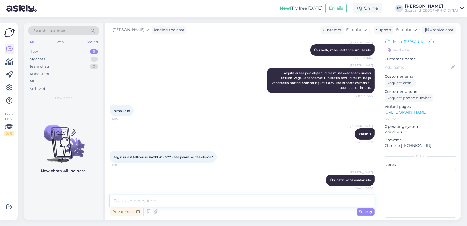
scroll to position [98, 0]
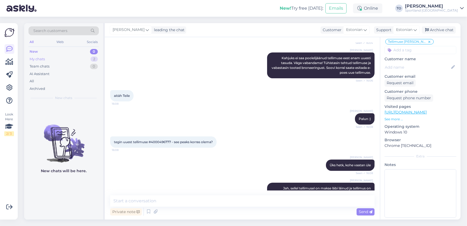
click at [68, 56] on div "My chats 2" at bounding box center [63, 59] width 70 height 8
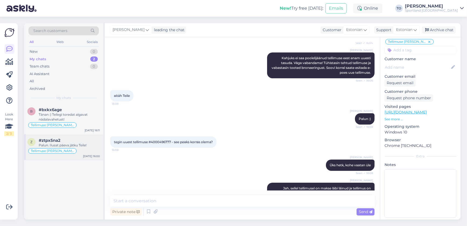
click at [71, 138] on div "#ztpx5na2" at bounding box center [69, 140] width 61 height 5
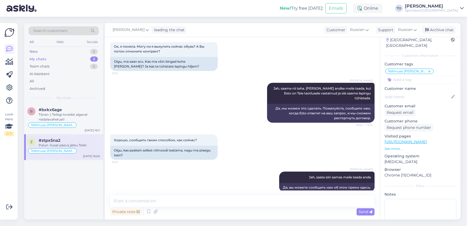
scroll to position [0, 0]
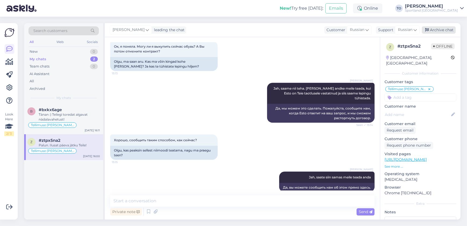
click at [449, 28] on div "Archive chat" at bounding box center [439, 29] width 34 height 7
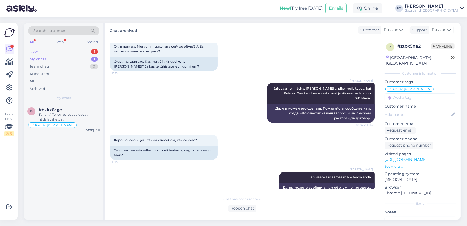
click at [66, 48] on div "New 1" at bounding box center [63, 52] width 70 height 8
click at [74, 108] on div "#usmixuwr 1" at bounding box center [69, 109] width 61 height 5
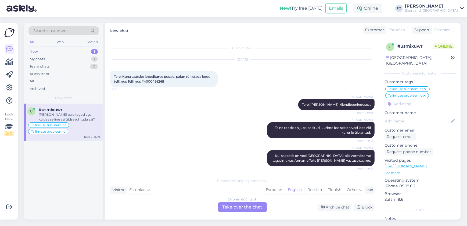
scroll to position [486, 0]
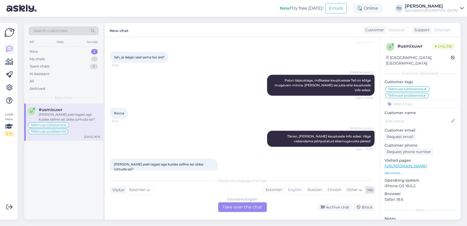
click at [279, 190] on div "Estonian" at bounding box center [274, 190] width 22 height 8
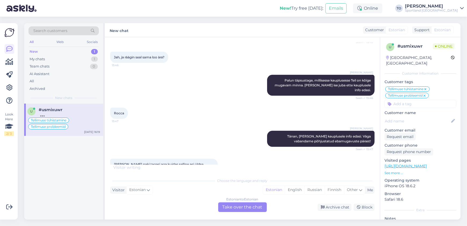
click at [252, 205] on div "Estonian to Estonian Take over the chat" at bounding box center [242, 207] width 49 height 10
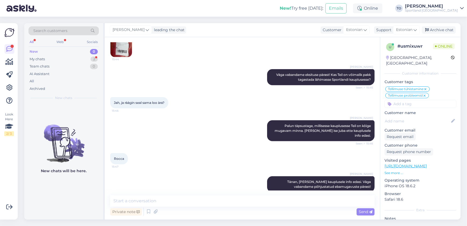
scroll to position [490, 0]
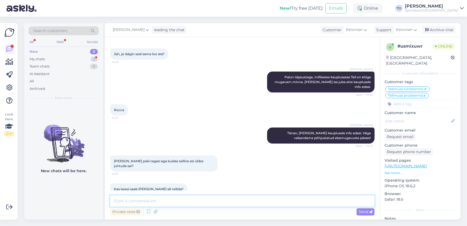
click at [218, 199] on textarea at bounding box center [242, 200] width 264 height 11
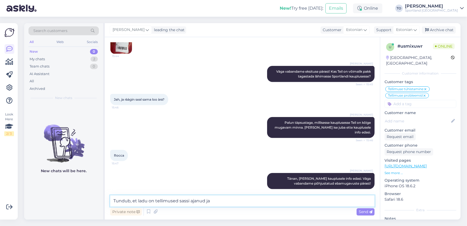
scroll to position [518, 0]
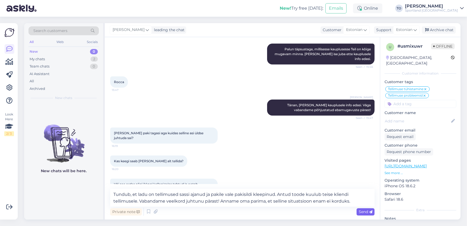
click at [358, 212] on div "Send" at bounding box center [366, 211] width 18 height 7
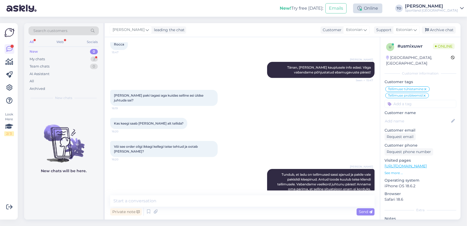
scroll to position [578, 0]
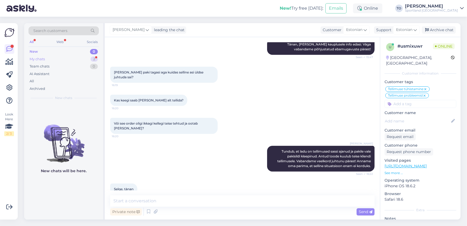
click at [58, 59] on div "My chats 2" at bounding box center [63, 59] width 70 height 8
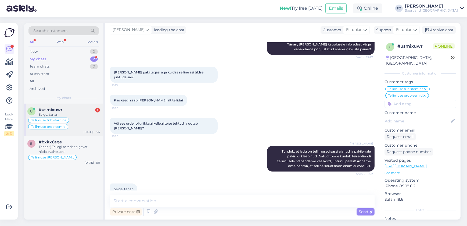
click at [73, 110] on div "#usmixuwr 1" at bounding box center [69, 109] width 61 height 5
click at [255, 196] on textarea at bounding box center [242, 200] width 264 height 11
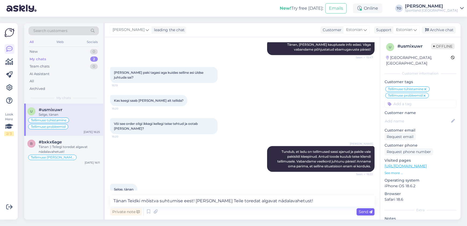
click at [359, 210] on span "Send" at bounding box center [366, 211] width 14 height 5
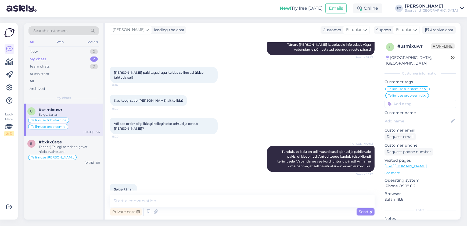
scroll to position [606, 0]
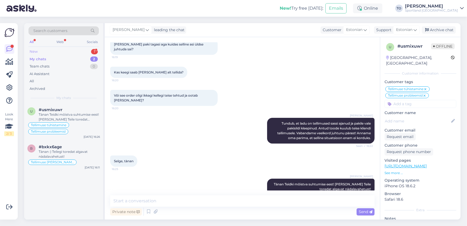
click at [67, 51] on div "New 1" at bounding box center [63, 52] width 70 height 8
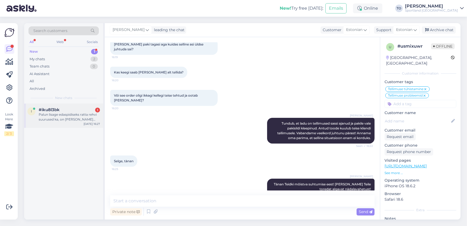
click at [68, 109] on div "#iku8l3bk 1" at bounding box center [69, 109] width 61 height 5
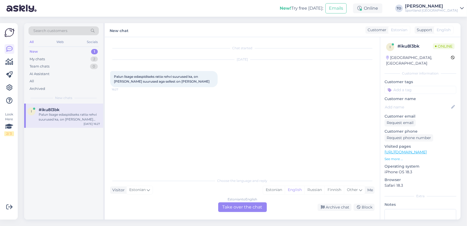
scroll to position [0, 0]
click at [272, 191] on div "Estonian" at bounding box center [274, 190] width 22 height 8
click at [264, 209] on div "Estonian to Estonian Take over the chat" at bounding box center [242, 207] width 49 height 10
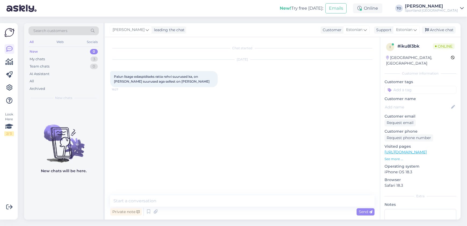
click at [236, 194] on div "Chat started [DATE] Palun lisage edaspidiseks ratta rehvi suurused ka, on [PERS…" at bounding box center [242, 128] width 275 height 182
click at [234, 200] on textarea at bounding box center [242, 200] width 264 height 11
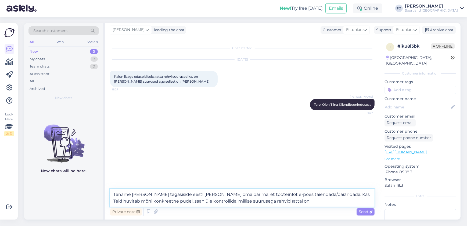
click at [141, 201] on textarea "Täname [PERSON_NAME] tagasiside eest! [PERSON_NAME] oma parima, et tooteinfot e…" at bounding box center [242, 198] width 264 height 18
click at [153, 200] on textarea "Täname [PERSON_NAME] tagasiside eest! [PERSON_NAME] oma parima, et tooteinfot e…" at bounding box center [242, 198] width 264 height 18
click at [159, 201] on textarea "Täname [PERSON_NAME] tagasiside eest! [PERSON_NAME] oma parima, et tooteinfot e…" at bounding box center [242, 198] width 264 height 18
click at [366, 208] on div "Send" at bounding box center [366, 211] width 18 height 7
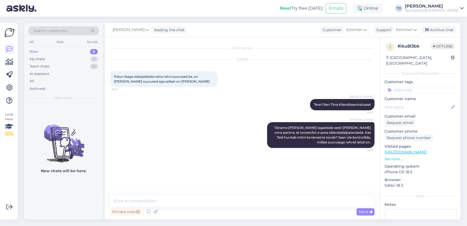
click at [419, 86] on input at bounding box center [421, 90] width 72 height 8
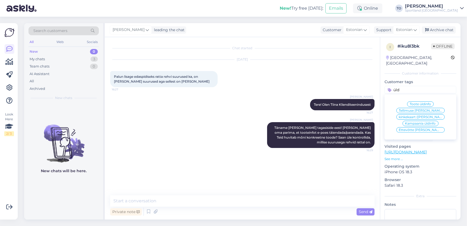
click at [416, 101] on div "Toote üldinfo" at bounding box center [420, 103] width 27 height 5
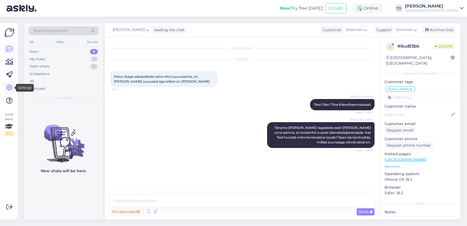
click at [11, 89] on icon at bounding box center [9, 87] width 6 height 6
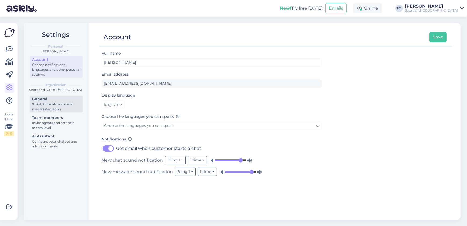
click at [64, 106] on div "Script, tutorials and social media integration" at bounding box center [56, 107] width 48 height 10
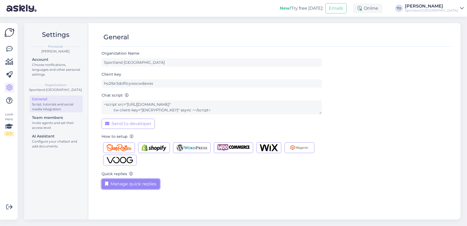
click at [129, 181] on button "Manage quick replies" at bounding box center [131, 184] width 58 height 10
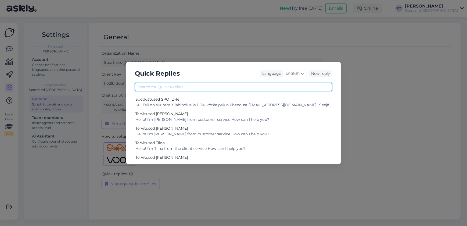
click at [262, 85] on input "text" at bounding box center [233, 87] width 197 height 8
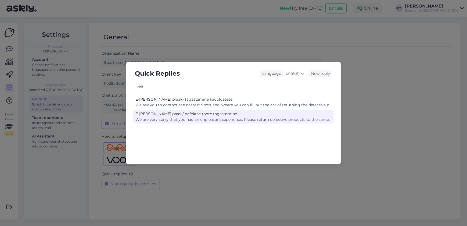
click at [257, 115] on div "E-[PERSON_NAME] praak/ defektse toote tagastamine" at bounding box center [233, 114] width 196 height 6
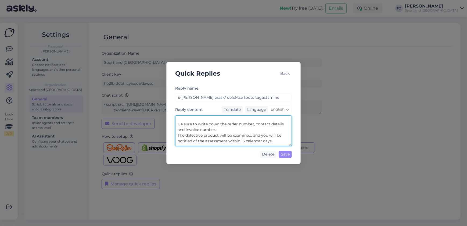
scroll to position [58, 0]
drag, startPoint x: 218, startPoint y: 119, endPoint x: 274, endPoint y: 136, distance: 59.0
click at [274, 136] on textarea "We are very sorry that you had an unpleasant experience. Please return defectiv…" at bounding box center [233, 130] width 117 height 31
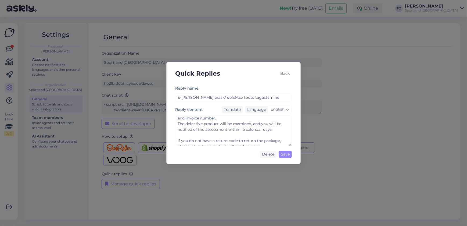
click at [283, 74] on div "Back" at bounding box center [285, 73] width 14 height 7
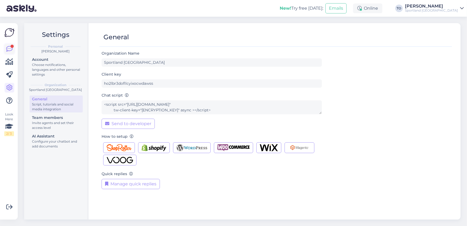
click at [11, 47] on div at bounding box center [11, 46] width 3 height 3
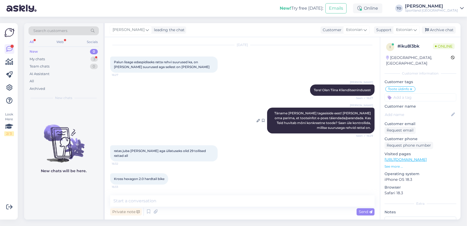
scroll to position [9, 0]
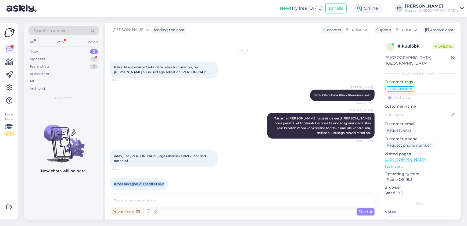
drag, startPoint x: 114, startPoint y: 178, endPoint x: 165, endPoint y: 177, distance: 51.6
click at [165, 178] on div "Kross hexagon 2.0 hardtail bike 16:33" at bounding box center [139, 183] width 58 height 11
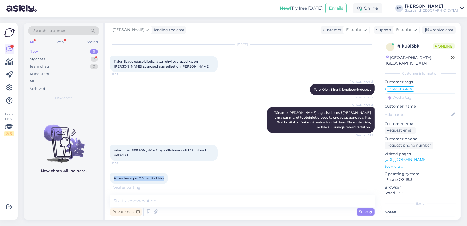
copy span "Kross hexagon 2.0 hardtail bike"
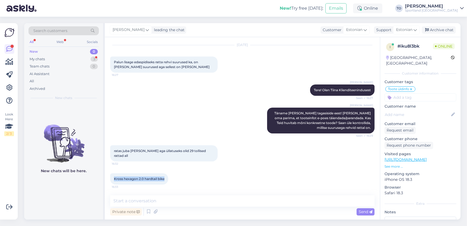
scroll to position [9, 0]
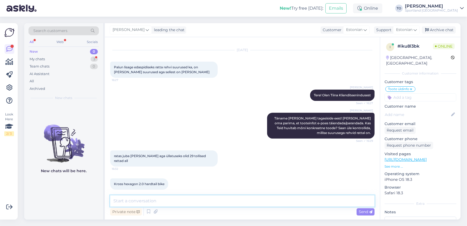
click at [207, 198] on textarea at bounding box center [242, 200] width 264 height 11
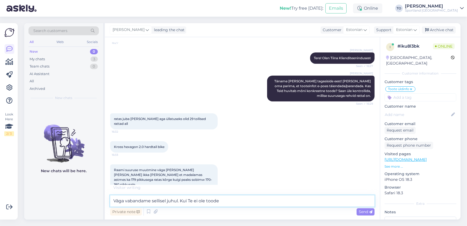
scroll to position [48, 0]
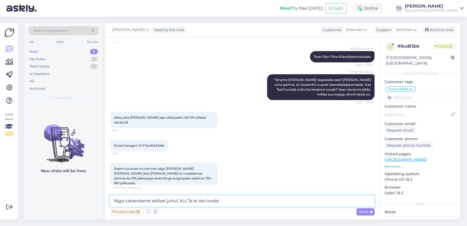
click at [238, 200] on textarea "Väga vabandame sellisel juhul. Kui Te ei ole toode" at bounding box center [242, 200] width 264 height 11
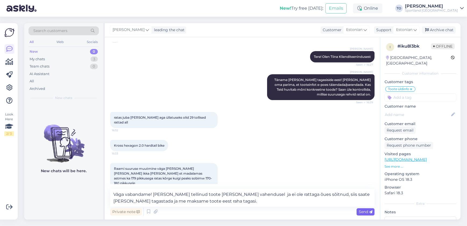
click at [369, 210] on span "Send" at bounding box center [366, 211] width 14 height 5
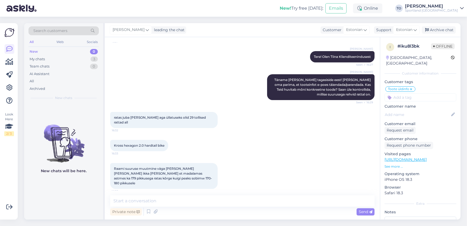
scroll to position [75, 0]
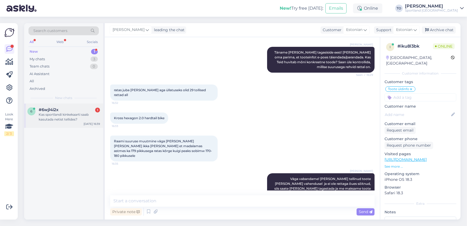
click at [78, 116] on div "Kas sportlandi kinkekaarti saab kasutada netist tellides?" at bounding box center [69, 117] width 61 height 10
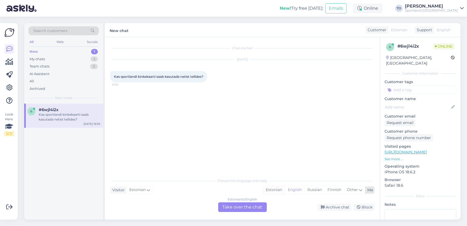
drag, startPoint x: 277, startPoint y: 191, endPoint x: 275, endPoint y: 194, distance: 3.5
click at [277, 191] on div "Estonian" at bounding box center [274, 190] width 22 height 8
click at [260, 206] on div "Estonian to Estonian Take over the chat" at bounding box center [242, 207] width 49 height 10
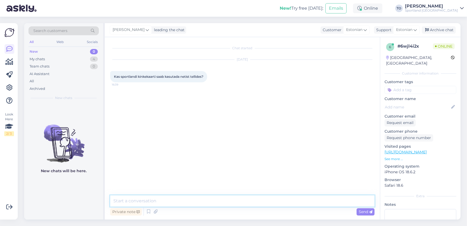
click at [236, 200] on textarea at bounding box center [242, 200] width 264 height 11
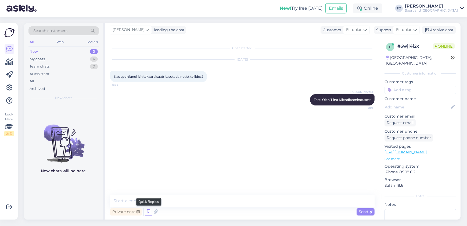
click at [147, 210] on icon at bounding box center [148, 211] width 6 height 8
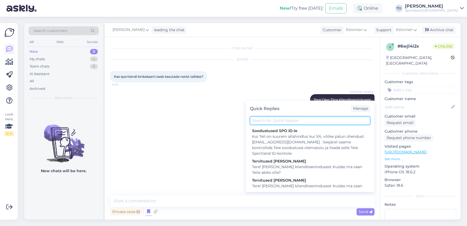
click at [284, 117] on input "text" at bounding box center [310, 120] width 120 height 8
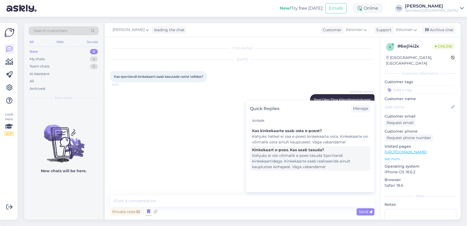
click at [306, 162] on div "Kahjuks ei ole võimalik e-poes tasuda Sportlandi kinkekaartidega. Kinkekaarte s…" at bounding box center [310, 161] width 116 height 17
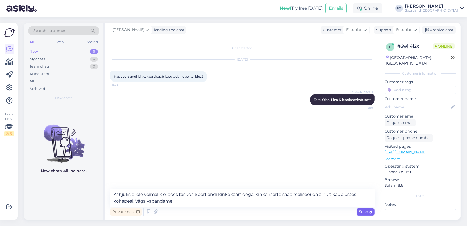
click at [363, 209] on span "Send" at bounding box center [366, 211] width 14 height 5
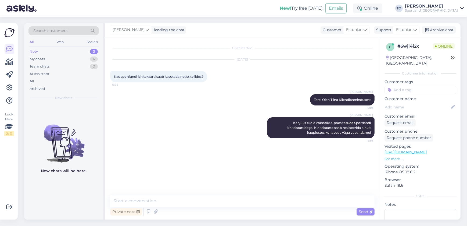
click at [431, 86] on input at bounding box center [421, 90] width 72 height 8
click at [430, 109] on span "kinkekaart (e-poes)" at bounding box center [420, 110] width 31 height 3
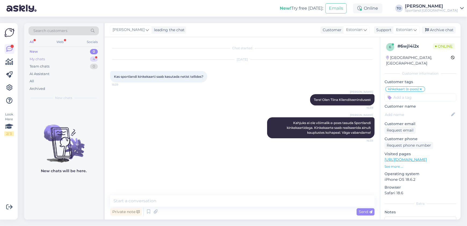
click at [88, 58] on div "My chats 4" at bounding box center [63, 59] width 70 height 8
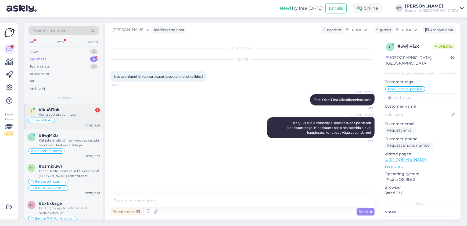
click at [94, 118] on div "Toote üldinfo" at bounding box center [63, 120] width 73 height 6
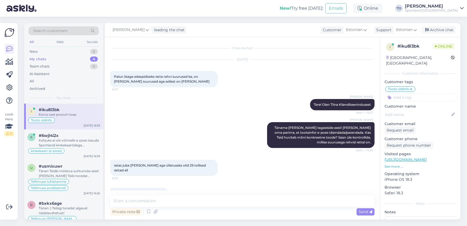
scroll to position [98, 0]
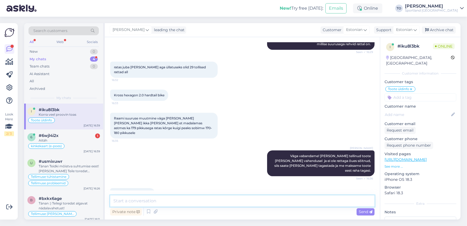
click at [230, 199] on textarea at bounding box center [242, 200] width 264 height 11
click at [95, 139] on div "Aitäh" at bounding box center [69, 140] width 61 height 5
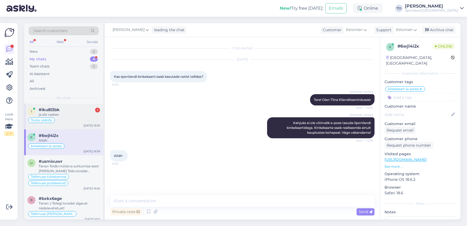
click at [84, 107] on div "#iku8l3bk 1" at bounding box center [69, 109] width 61 height 5
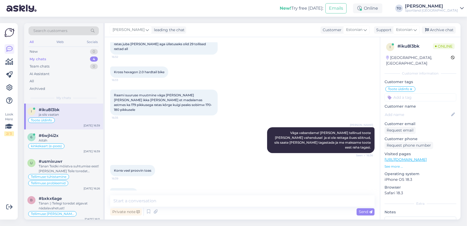
scroll to position [121, 0]
click at [164, 196] on textarea at bounding box center [242, 200] width 264 height 11
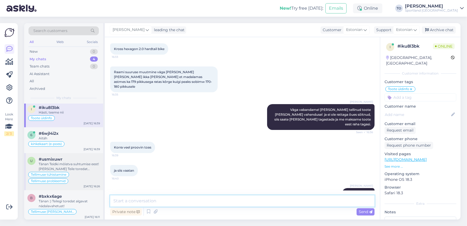
scroll to position [3, 0]
click at [89, 194] on div "#bxkx6age" at bounding box center [69, 195] width 61 height 5
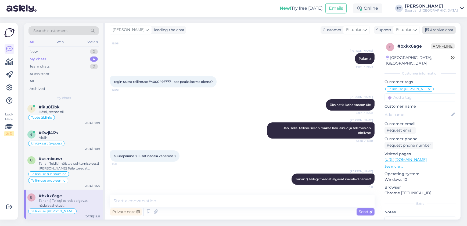
click at [453, 30] on div "Archive chat" at bounding box center [439, 29] width 34 height 7
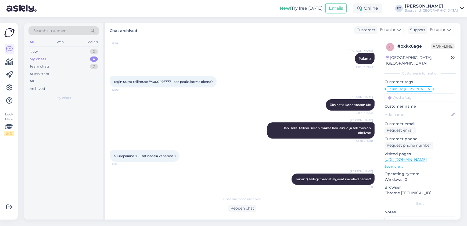
scroll to position [0, 0]
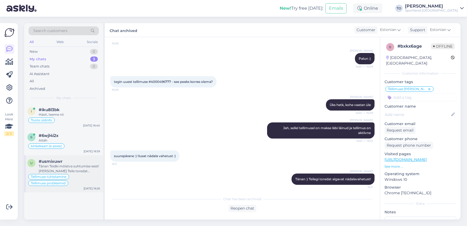
click at [74, 173] on div "Tellimuse tühistamine Tellimuse probleemid" at bounding box center [63, 179] width 73 height 13
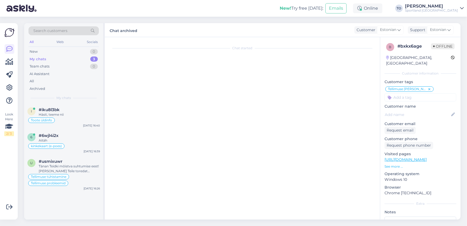
scroll to position [606, 0]
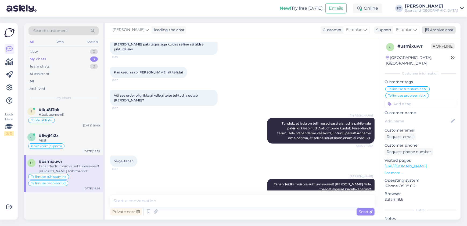
click at [438, 31] on div "Archive chat" at bounding box center [439, 29] width 34 height 7
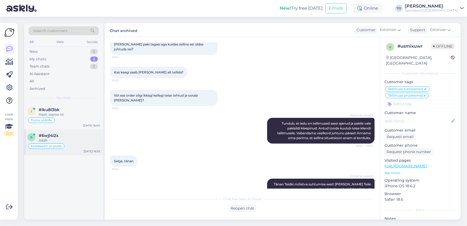
click at [97, 138] on div "Aitäh" at bounding box center [69, 140] width 61 height 5
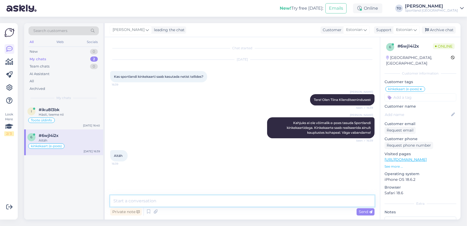
click at [183, 199] on textarea at bounding box center [242, 200] width 264 height 11
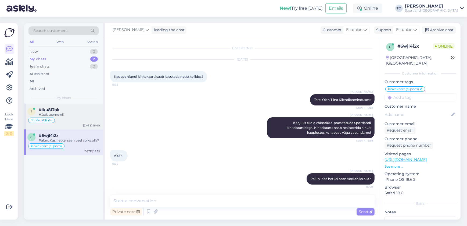
click at [69, 116] on div "Hästi, teeme nii" at bounding box center [69, 114] width 61 height 5
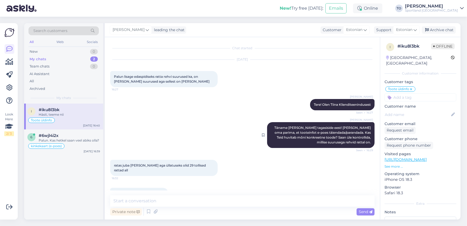
scroll to position [144, 0]
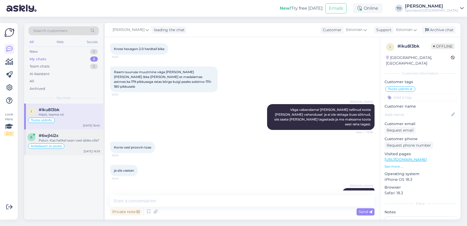
click at [76, 133] on div "#6wjl4i2x" at bounding box center [69, 135] width 61 height 5
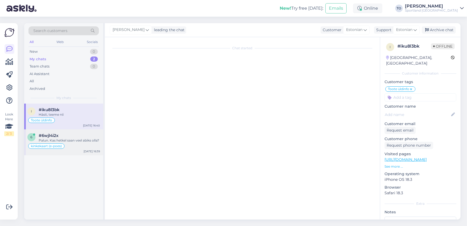
scroll to position [0, 0]
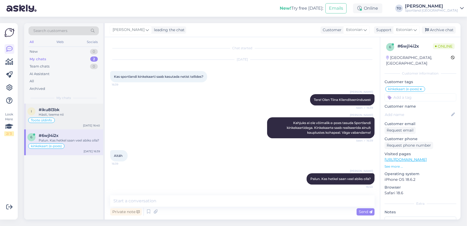
click at [78, 116] on div "Hästi, teeme nii" at bounding box center [69, 114] width 61 height 5
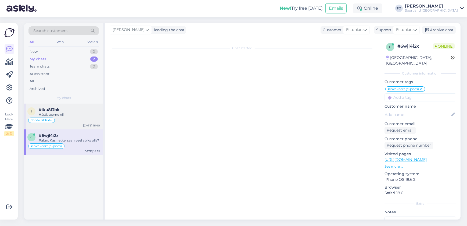
scroll to position [144, 0]
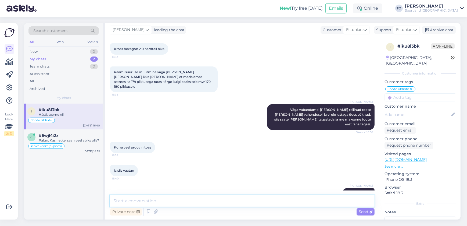
click at [304, 204] on textarea at bounding box center [242, 200] width 264 height 11
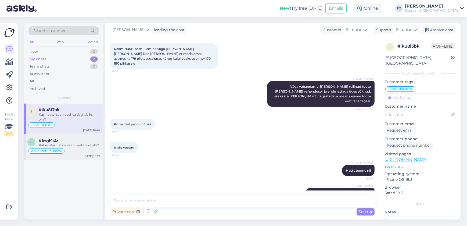
click at [75, 145] on div "Palun. Kas hetkel saan veel abiks olla?" at bounding box center [69, 145] width 61 height 5
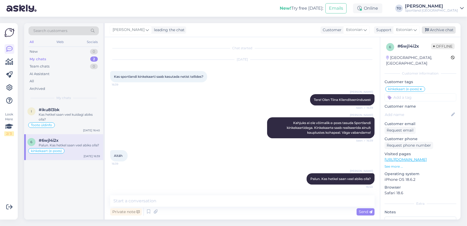
click at [449, 30] on div "Archive chat" at bounding box center [439, 29] width 34 height 7
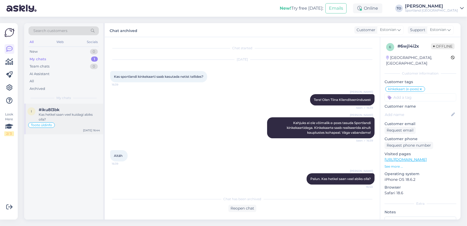
click at [82, 119] on div "Kas hetkel saan veel kuidagi abiks olla?" at bounding box center [69, 117] width 61 height 10
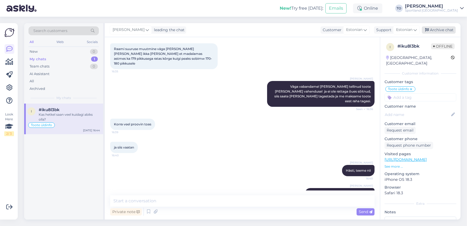
click at [440, 29] on div "Archive chat" at bounding box center [439, 29] width 34 height 7
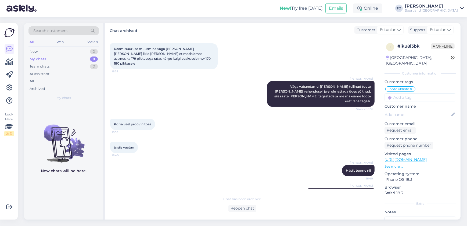
click at [441, 10] on div "Sportland [GEOGRAPHIC_DATA]" at bounding box center [431, 10] width 53 height 4
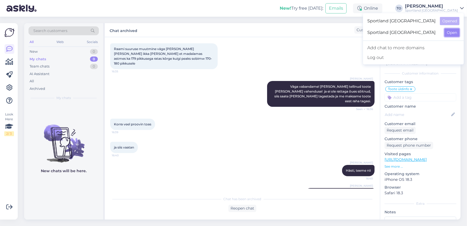
click at [448, 34] on button "Open" at bounding box center [452, 32] width 15 height 8
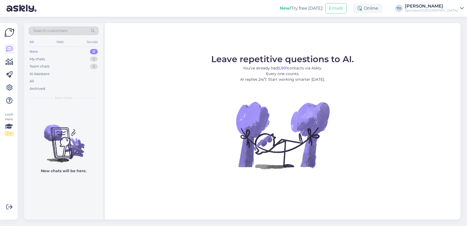
click at [439, 8] on div "[PERSON_NAME]" at bounding box center [431, 6] width 53 height 4
click at [446, 20] on button "Open" at bounding box center [452, 21] width 15 height 8
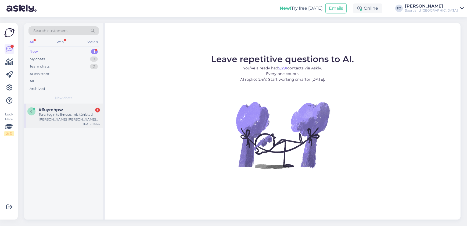
click at [85, 116] on div "Tere, tegin tellimuse, mis tühistati. [PERSON_NAME] [PERSON_NAME] uuesti sama […" at bounding box center [69, 117] width 61 height 10
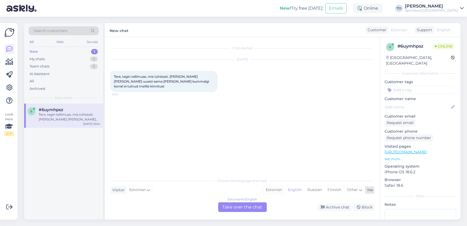
click at [281, 190] on div "Estonian" at bounding box center [274, 190] width 22 height 8
click at [258, 207] on div "Estonian to Estonian Take over the chat" at bounding box center [242, 207] width 49 height 10
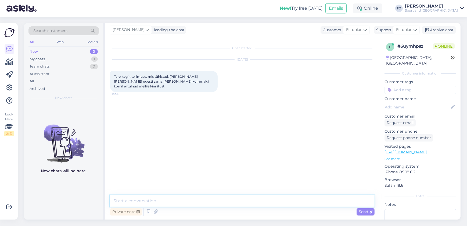
click at [209, 203] on textarea at bounding box center [242, 200] width 264 height 11
click at [153, 200] on textarea "Tere! [PERSON_NAME] KLienditeenindusest" at bounding box center [242, 200] width 264 height 11
click at [371, 209] on span "Send" at bounding box center [366, 211] width 14 height 5
click at [214, 202] on textarea at bounding box center [242, 200] width 264 height 11
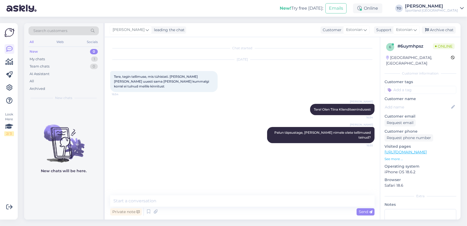
click at [430, 87] on input at bounding box center [421, 90] width 72 height 8
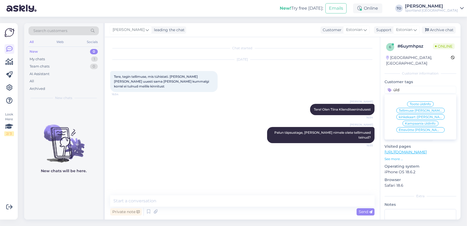
click at [428, 109] on span "Tellimuse [PERSON_NAME] info" at bounding box center [420, 110] width 43 height 3
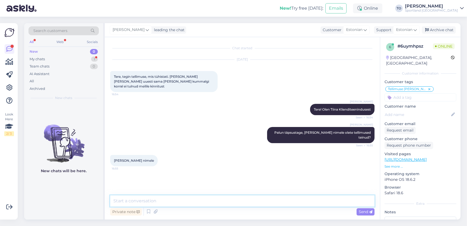
click at [306, 203] on textarea at bounding box center [242, 200] width 264 height 11
click at [222, 204] on textarea at bounding box center [242, 200] width 264 height 11
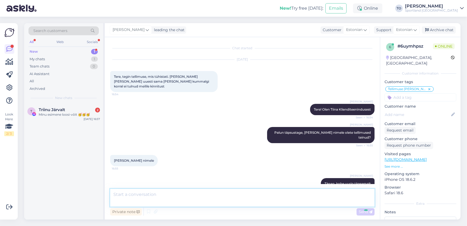
scroll to position [33, 0]
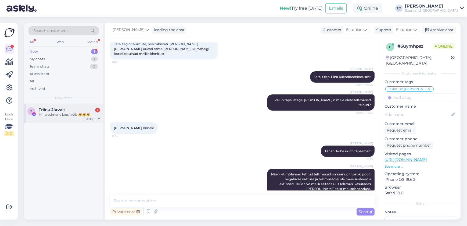
click at [78, 113] on div "Minu esimene loosi-võit 🥳🥳🥳" at bounding box center [69, 114] width 61 height 5
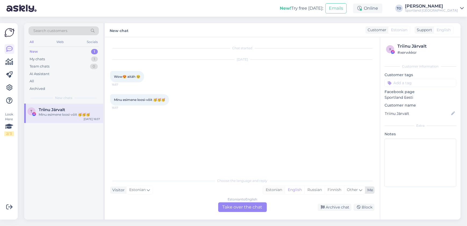
click at [278, 190] on div "Estonian" at bounding box center [274, 190] width 22 height 8
click at [254, 205] on div "Estonian to Estonian Take over the chat" at bounding box center [242, 207] width 49 height 10
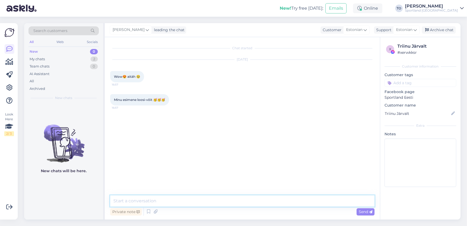
click at [253, 195] on textarea at bounding box center [242, 200] width 264 height 11
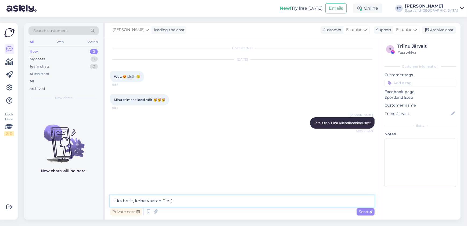
drag, startPoint x: 170, startPoint y: 200, endPoint x: 146, endPoint y: 201, distance: 23.1
click at [146, 201] on textarea "Üks hetk, kohe vaatan üle :)" at bounding box center [242, 200] width 264 height 11
click at [189, 201] on textarea "Üks hetk, kohe uurin loosi kohta täpemalt :)" at bounding box center [242, 200] width 264 height 11
click at [360, 210] on span "Send" at bounding box center [366, 211] width 14 height 5
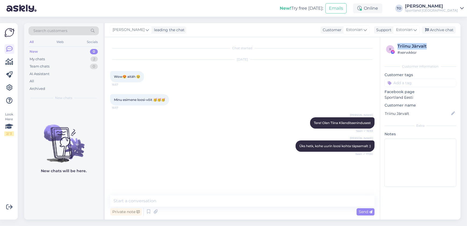
drag, startPoint x: 427, startPoint y: 46, endPoint x: 398, endPoint y: 44, distance: 29.4
click at [398, 44] on div "Triinu Järvalt" at bounding box center [425, 46] width 57 height 6
copy div "Triinu Järvalt"
click at [67, 54] on div "New 0" at bounding box center [63, 52] width 70 height 8
click at [94, 56] on div "2" at bounding box center [94, 58] width 7 height 5
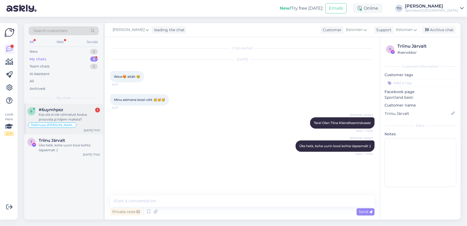
click at [86, 113] on div "Kas siis ei ole võimalust kodus proovida ja hiljem maksta?" at bounding box center [69, 117] width 61 height 10
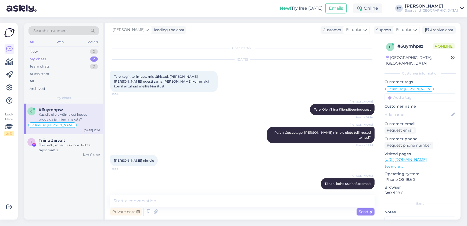
scroll to position [56, 0]
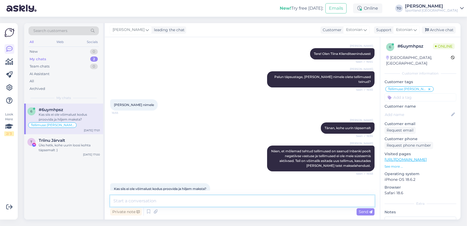
click at [249, 202] on textarea at bounding box center [242, 200] width 264 height 11
click at [362, 212] on span "Send" at bounding box center [366, 211] width 14 height 5
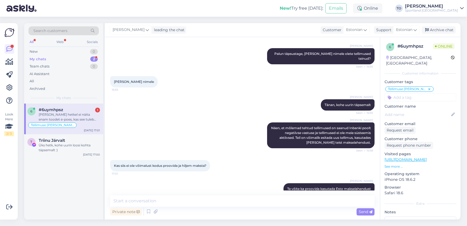
scroll to position [107, 0]
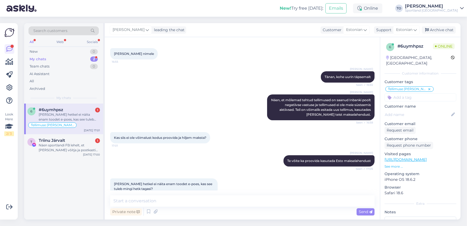
click at [85, 114] on div "[PERSON_NAME] hetkel ei näita enam toodet e-poes, kas see tuleb mingi hetk taga…" at bounding box center [69, 117] width 61 height 10
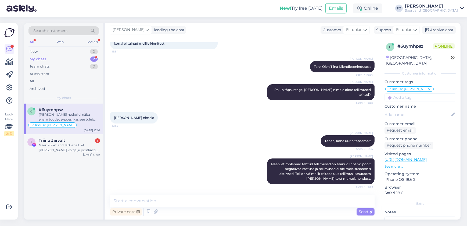
scroll to position [73, 0]
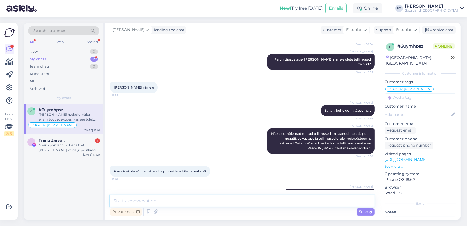
click at [187, 206] on textarea at bounding box center [242, 200] width 264 height 11
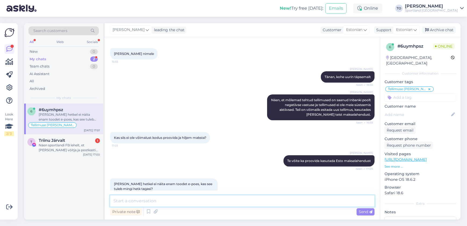
click at [216, 196] on textarea at bounding box center [242, 200] width 264 height 11
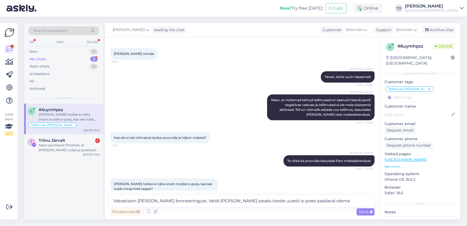
click at [358, 213] on div "Send" at bounding box center [366, 211] width 18 height 7
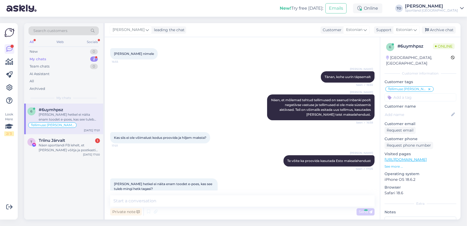
scroll to position [135, 0]
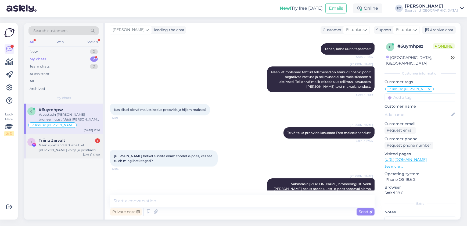
click at [89, 148] on div "Näen sportlandi FB lehelt, et [PERSON_NAME] võitja ja postkasti saabus kiri: Te…" at bounding box center [69, 148] width 61 height 10
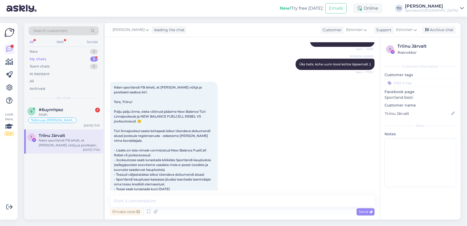
scroll to position [126, 0]
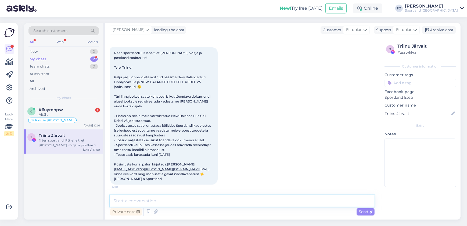
click at [192, 196] on textarea at bounding box center [242, 200] width 264 height 11
click at [203, 200] on textarea "Jah, Te olete tõepoolest võitnud :) Suured õnnesoovid Teile" at bounding box center [242, 200] width 264 height 11
click at [260, 201] on textarea "Jah, Te olete tõepoolest võitnud :) Suured suured õnnesoovid Teile" at bounding box center [242, 200] width 264 height 11
click at [358, 211] on div "Send" at bounding box center [366, 211] width 18 height 7
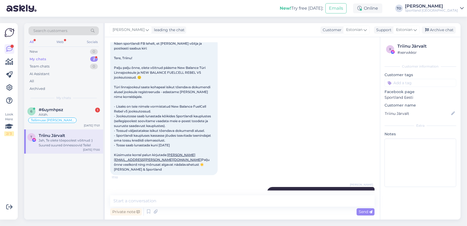
scroll to position [153, 0]
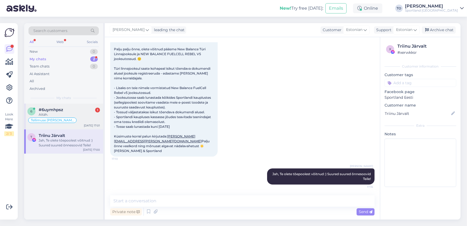
click at [88, 109] on div "#6uymhpsz 1" at bounding box center [69, 109] width 61 height 5
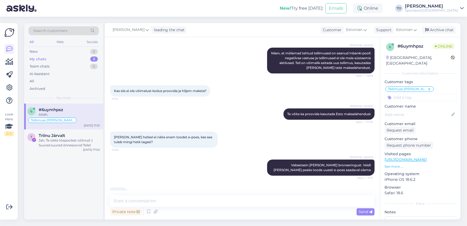
scroll to position [158, 0]
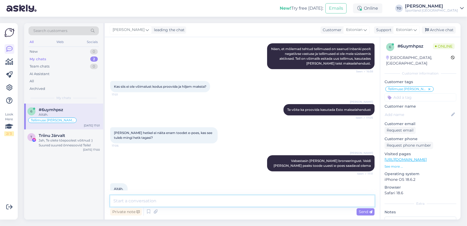
click at [212, 202] on textarea at bounding box center [242, 200] width 264 height 11
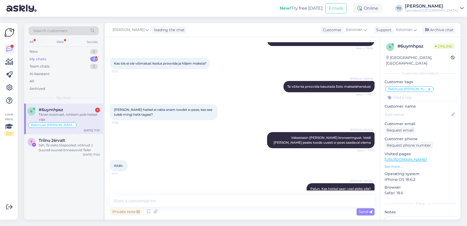
scroll to position [204, 0]
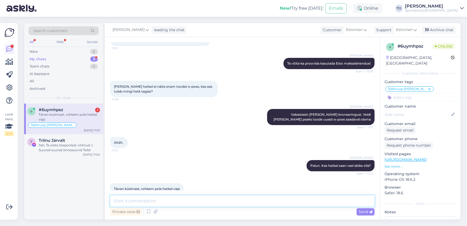
click at [182, 204] on textarea at bounding box center [242, 200] width 264 height 11
click at [361, 213] on span "Send" at bounding box center [366, 211] width 14 height 5
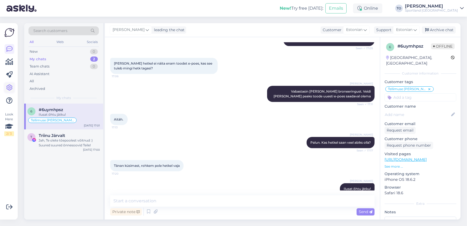
click at [9, 87] on icon at bounding box center [9, 87] width 6 height 6
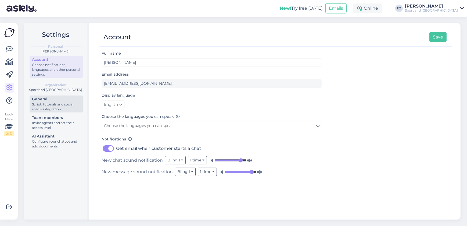
click at [53, 103] on div "Script, tutorials and social media integration" at bounding box center [56, 107] width 48 height 10
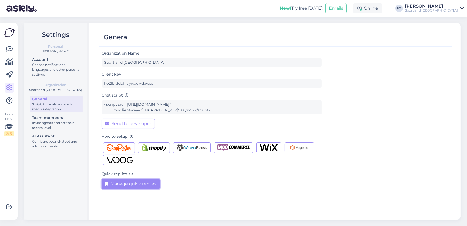
click at [129, 184] on button "Manage quick replies" at bounding box center [131, 184] width 58 height 10
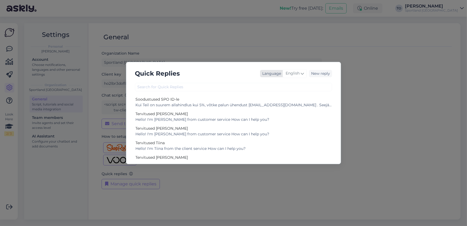
click at [295, 74] on span "English" at bounding box center [293, 73] width 14 height 6
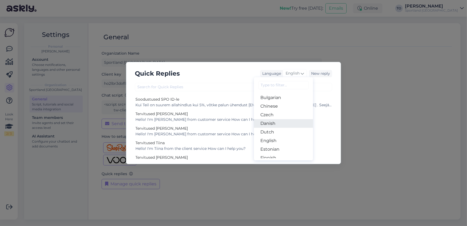
scroll to position [24, 0]
click at [284, 139] on link "Estonian" at bounding box center [283, 142] width 59 height 9
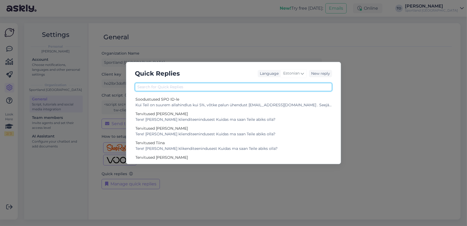
click at [276, 88] on input "text" at bounding box center [233, 87] width 197 height 8
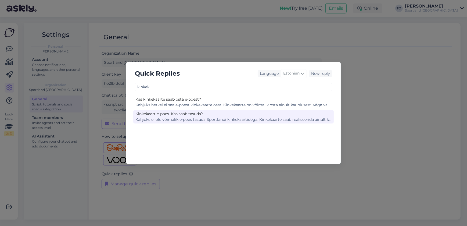
click at [268, 119] on div "Kahjuks ei ole võimalik e-poes tasuda Sportlandi kinkekaartidega. Kinkekaarte s…" at bounding box center [233, 120] width 196 height 6
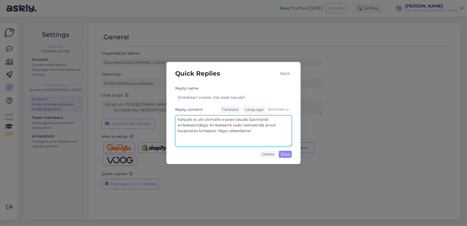
drag, startPoint x: 178, startPoint y: 119, endPoint x: 255, endPoint y: 135, distance: 78.7
click at [255, 135] on textarea "Kahjuks ei ole võimalik e-poes tasuda Sportlandi kinkekaartidega. Kinkekaarte s…" at bounding box center [233, 130] width 117 height 31
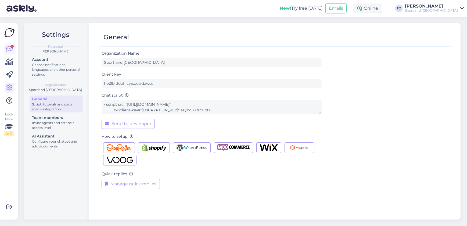
click at [9, 49] on icon at bounding box center [9, 49] width 6 height 6
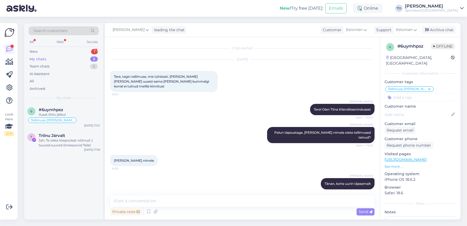
scroll to position [180, 0]
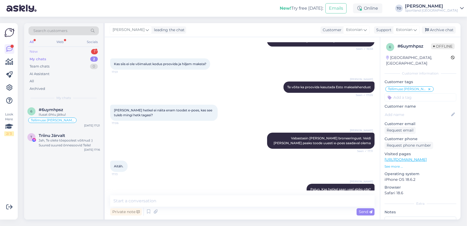
click at [56, 52] on div "New 1" at bounding box center [63, 52] width 70 height 8
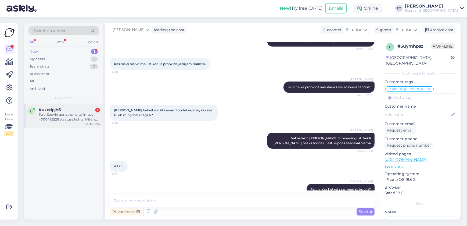
click at [83, 113] on div "Tere! Soovin uurida oma tellimuse 4000495526 staatuse kohta. Millal on eeldatav…" at bounding box center [69, 117] width 61 height 10
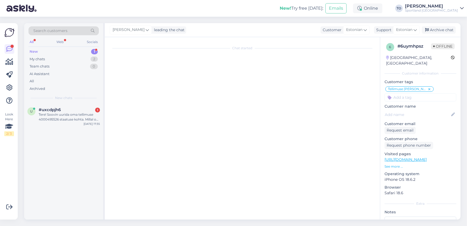
scroll to position [0, 0]
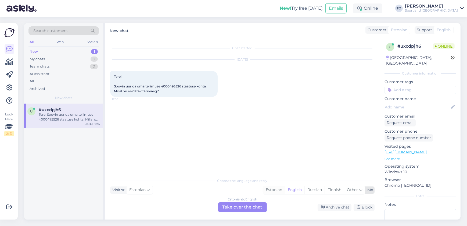
click at [277, 191] on div "Estonian" at bounding box center [274, 190] width 22 height 8
click at [244, 207] on div "Estonian to Estonian Take over the chat" at bounding box center [242, 207] width 49 height 10
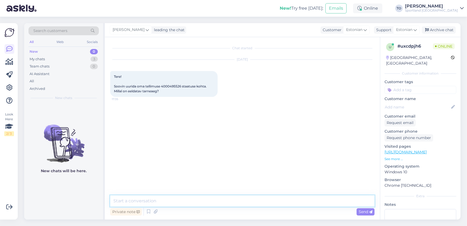
click at [221, 202] on textarea at bounding box center [242, 200] width 264 height 11
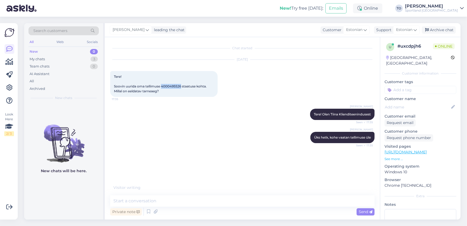
drag, startPoint x: 162, startPoint y: 85, endPoint x: 181, endPoint y: 85, distance: 19.9
click at [181, 85] on span "Tere! Soovin uurida oma tellimuse 4000495526 staatuse kohta. Millal on eeldatav…" at bounding box center [161, 83] width 94 height 19
copy span "4000495526"
click at [137, 202] on textarea at bounding box center [242, 200] width 264 height 11
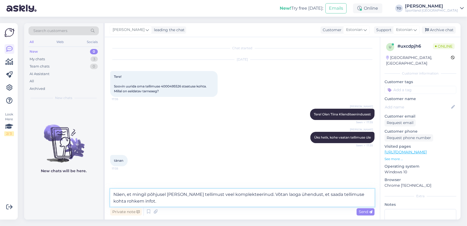
click at [251, 194] on textarea "Näen, et mingil põhjusel [PERSON_NAME] tellimust veel komplekteerinud. Võtan la…" at bounding box center [242, 198] width 264 height 18
click at [228, 196] on textarea "Näen, et mingil põhjusel [PERSON_NAME] tellimust veel komplekteerinud. Väga vab…" at bounding box center [242, 198] width 264 height 18
click at [228, 199] on textarea "Näen, et mingil põhjusel [PERSON_NAME] tellimust veel komplekteerinud. Väga vab…" at bounding box center [242, 198] width 264 height 18
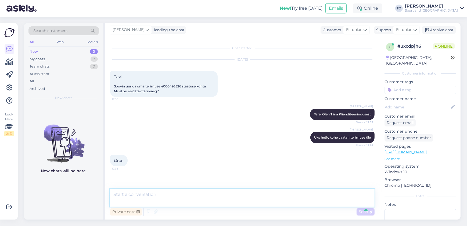
scroll to position [24, 0]
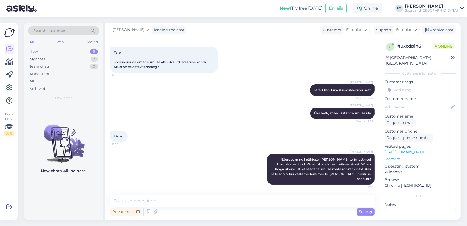
click at [434, 86] on input at bounding box center [421, 90] width 72 height 8
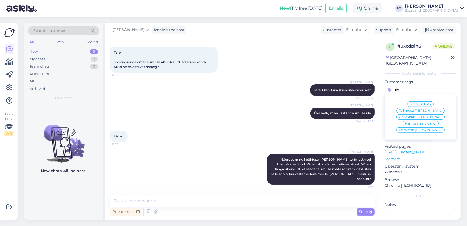
click at [428, 109] on span "Tellimuse [PERSON_NAME] info" at bounding box center [420, 110] width 43 height 3
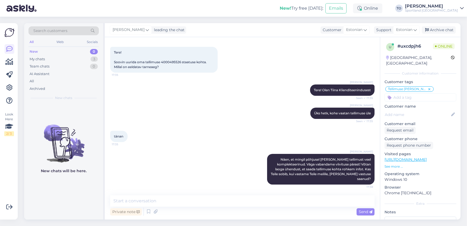
scroll to position [24, 0]
click at [77, 59] on div "My chats 3" at bounding box center [63, 59] width 70 height 8
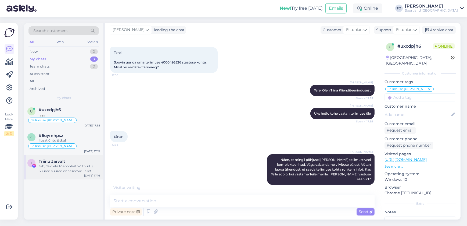
click at [68, 167] on div "Jah, Te olete tõepoolest võitnud :) Suured suured õnnesoovid Teile!" at bounding box center [69, 169] width 61 height 10
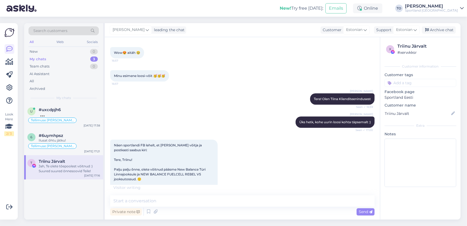
scroll to position [159, 0]
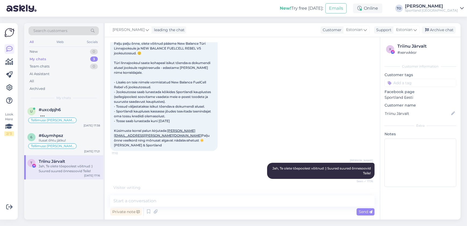
click at [417, 83] on input at bounding box center [421, 83] width 72 height 8
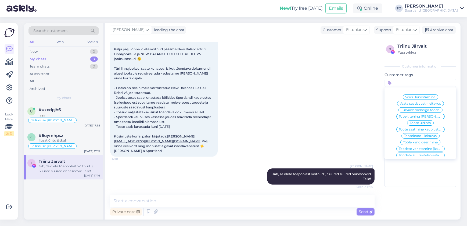
scroll to position [153, 0]
click at [417, 95] on div "Võidu lunastamine" at bounding box center [420, 96] width 35 height 5
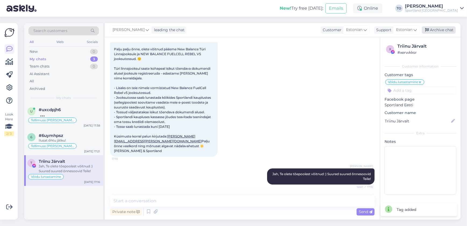
click at [443, 30] on div "Archive chat" at bounding box center [439, 29] width 34 height 7
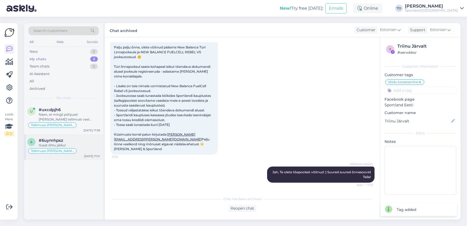
click at [64, 141] on div "#6uymhpsz" at bounding box center [69, 140] width 61 height 5
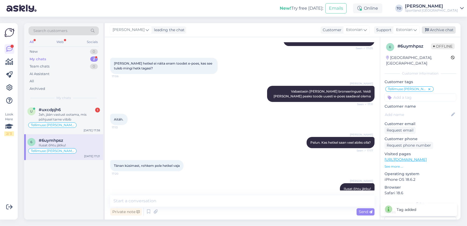
click at [433, 28] on div "Archive chat" at bounding box center [439, 29] width 34 height 7
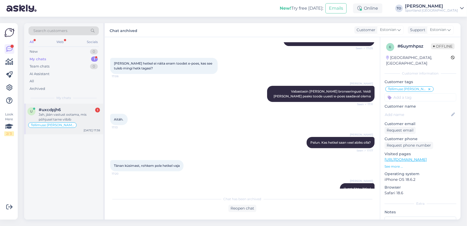
click at [76, 118] on div "Jah, jään vastust ootama, mis põhjusel tarne viibib" at bounding box center [69, 117] width 61 height 10
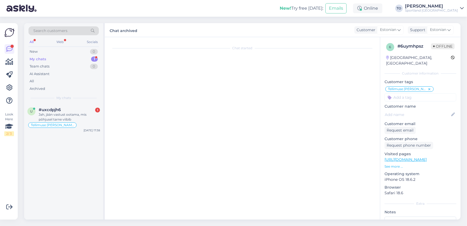
scroll to position [47, 0]
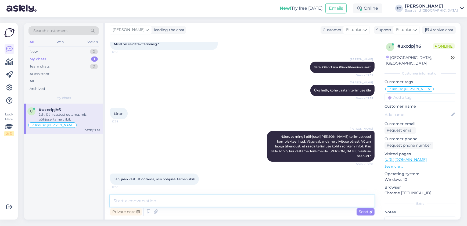
click at [182, 198] on textarea at bounding box center [242, 200] width 264 height 11
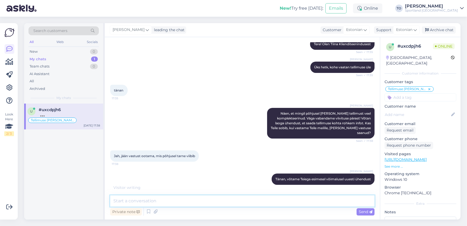
scroll to position [93, 0]
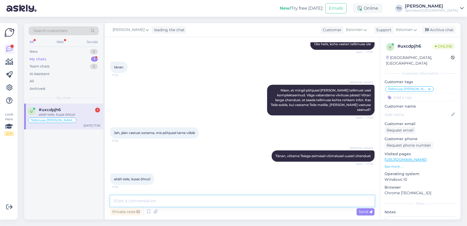
click at [184, 198] on textarea at bounding box center [242, 200] width 264 height 11
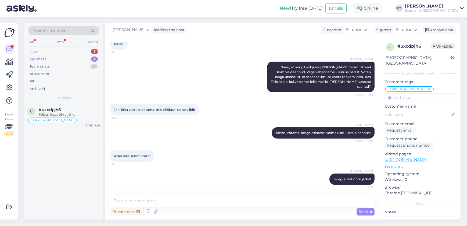
click at [82, 48] on div "New 1" at bounding box center [63, 52] width 70 height 8
click at [90, 109] on div "#qea7s1ck 2" at bounding box center [69, 109] width 61 height 5
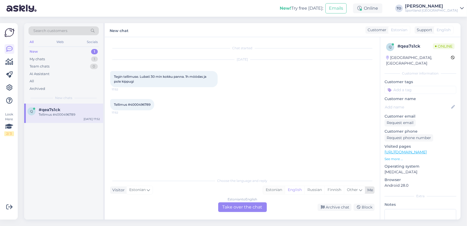
click at [279, 189] on div "Estonian" at bounding box center [274, 190] width 22 height 8
click at [255, 209] on div "Estonian to Estonian Take over the chat" at bounding box center [242, 207] width 49 height 10
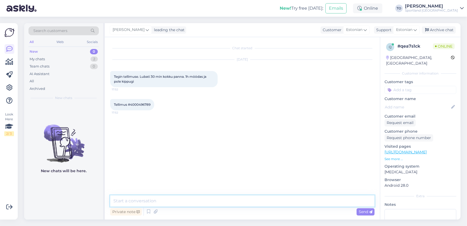
click at [222, 197] on textarea at bounding box center [242, 200] width 264 height 11
click at [207, 199] on textarea at bounding box center [242, 200] width 264 height 11
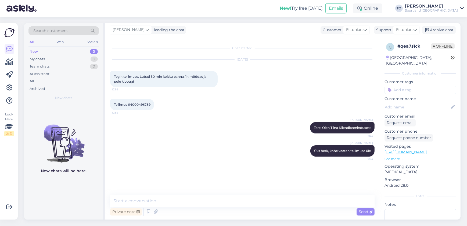
click at [133, 103] on span "Tellimus #4000496789" at bounding box center [132, 104] width 37 height 4
drag, startPoint x: 134, startPoint y: 103, endPoint x: 153, endPoint y: 102, distance: 18.6
click at [153, 102] on div "Tellimus #4000496789 17:52" at bounding box center [132, 104] width 44 height 11
copy span "4000496789"
click at [231, 203] on textarea at bounding box center [242, 200] width 264 height 11
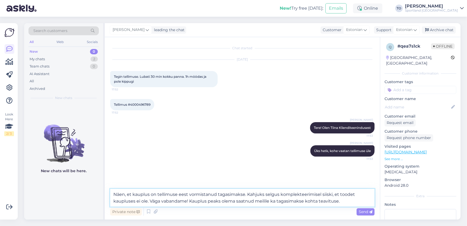
click at [255, 202] on textarea "Näen, et kauplus on tellimuse eest vormistanud tagasimakse. Kahjuks selgus komp…" at bounding box center [242, 198] width 264 height 18
click at [369, 209] on span "Send" at bounding box center [366, 211] width 14 height 5
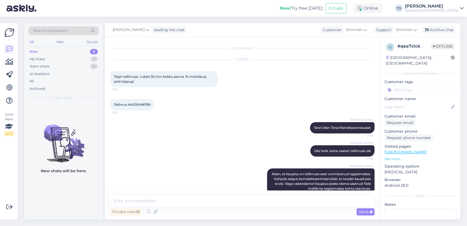
scroll to position [9, 0]
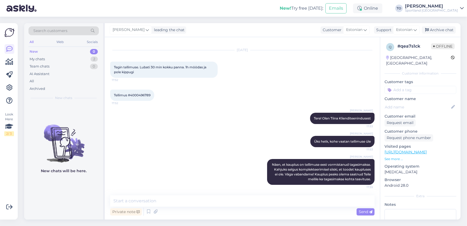
click at [419, 86] on input at bounding box center [421, 90] width 72 height 8
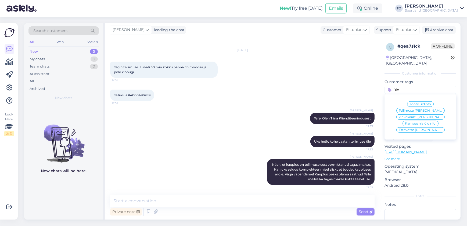
click at [420, 109] on span "Tellimuse [PERSON_NAME] info" at bounding box center [420, 110] width 43 height 3
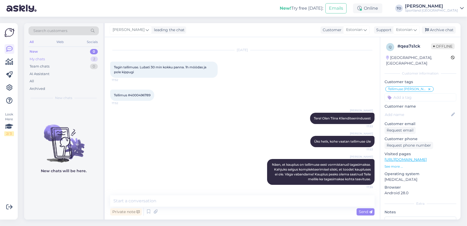
click at [36, 56] on div "My chats" at bounding box center [37, 58] width 15 height 5
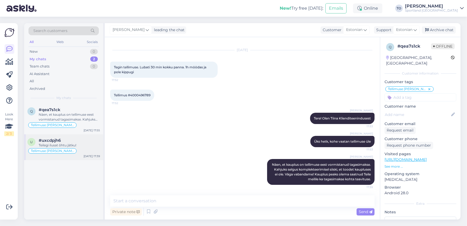
click at [48, 148] on div "Tellimuse [PERSON_NAME] info" at bounding box center [63, 151] width 73 height 6
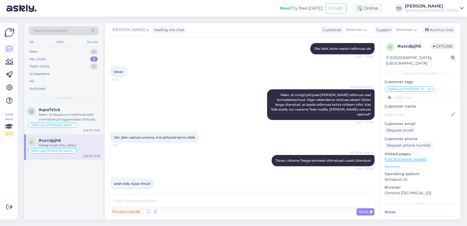
scroll to position [116, 0]
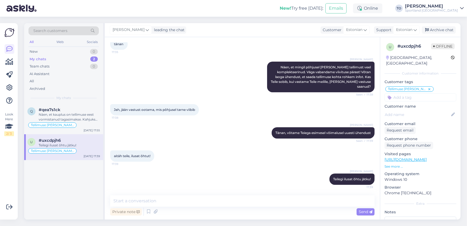
click at [62, 146] on div "Teilegi ilusat õhtu jätku!" at bounding box center [69, 145] width 61 height 5
click at [438, 29] on div "Archive chat" at bounding box center [439, 29] width 34 height 7
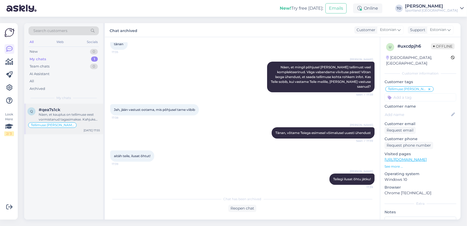
click at [91, 114] on div "Näen, et kauplus on tellimuse eest vormistanud tagasimakse. Kahjuks selgus komp…" at bounding box center [69, 117] width 61 height 10
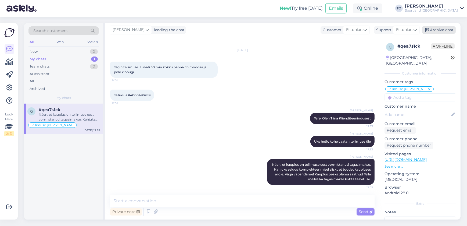
click at [449, 29] on div "Archive chat" at bounding box center [439, 29] width 34 height 7
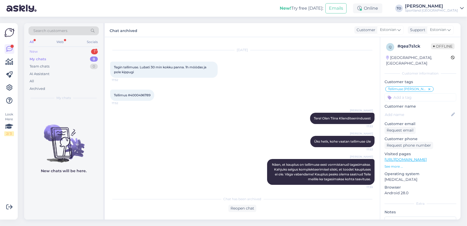
click at [77, 51] on div "New 1" at bounding box center [63, 52] width 70 height 8
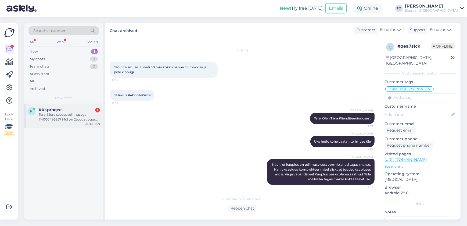
click at [77, 112] on div "Tere! Mure seoses tellimusega #4000495857 Mul on 2toodet puudu, arvatavasti [PE…" at bounding box center [69, 117] width 61 height 10
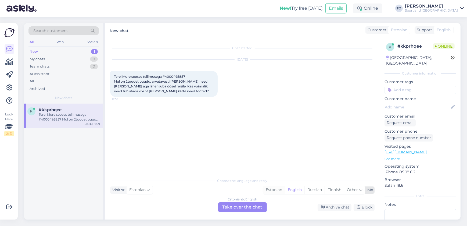
click at [278, 191] on div "Estonian" at bounding box center [274, 190] width 22 height 8
click at [258, 204] on div "Estonian to Estonian Take over the chat" at bounding box center [242, 207] width 49 height 10
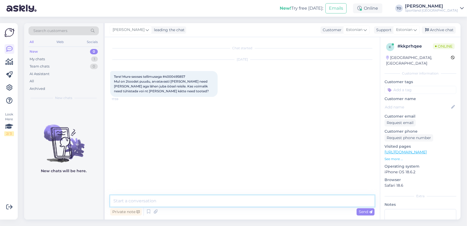
click at [227, 198] on textarea at bounding box center [242, 200] width 264 height 11
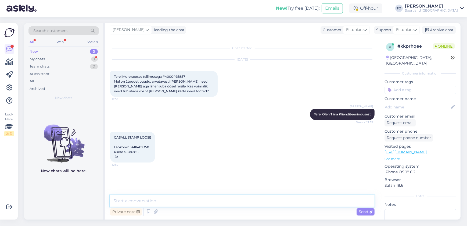
click at [227, 198] on textarea at bounding box center [242, 200] width 264 height 11
drag, startPoint x: 166, startPoint y: 76, endPoint x: 186, endPoint y: 76, distance: 20.2
click at [186, 76] on span "Tere! Mure seoses tellimusega #4000495857 Mul on 2toodet puudu, arvatavasti [PE…" at bounding box center [161, 83] width 95 height 19
copy span "4000495857"
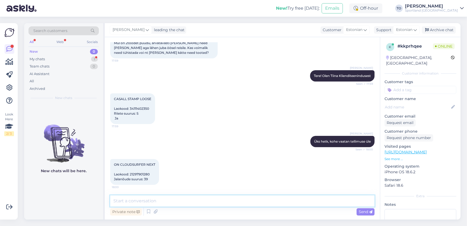
click at [266, 199] on textarea at bounding box center [242, 200] width 264 height 11
drag, startPoint x: 370, startPoint y: 210, endPoint x: 349, endPoint y: 211, distance: 21.0
click at [370, 210] on icon at bounding box center [370, 211] width 3 height 3
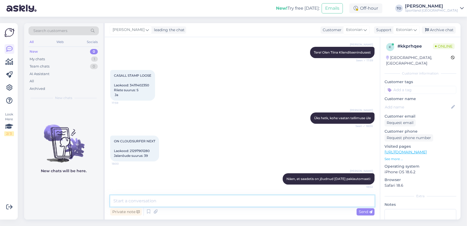
click at [282, 202] on textarea at bounding box center [242, 200] width 264 height 11
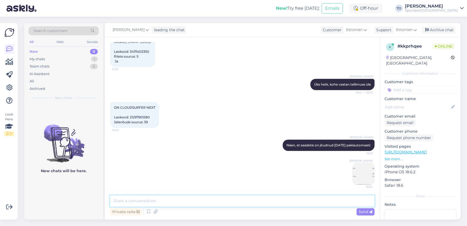
click at [270, 204] on textarea at bounding box center [242, 200] width 264 height 11
click at [282, 199] on textarea "Palun kontrollige, kas DPD on Teile [GEOGRAPHIC_DATA]" at bounding box center [242, 200] width 264 height 11
paste textarea "05607122255671"
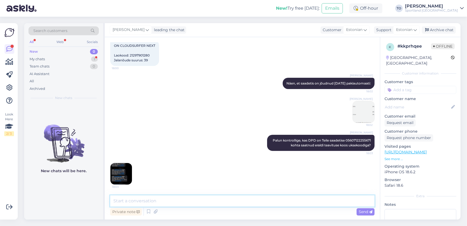
scroll to position [157, 0]
click at [130, 171] on img at bounding box center [120, 173] width 21 height 21
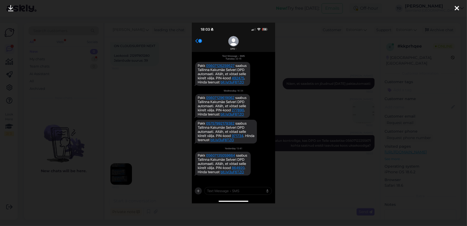
click at [456, 6] on icon at bounding box center [457, 8] width 4 height 7
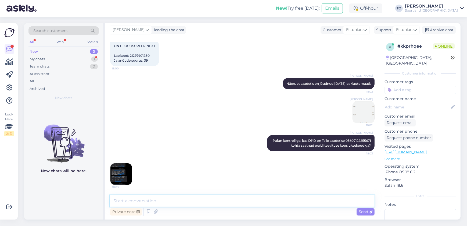
click at [288, 199] on textarea at bounding box center [242, 200] width 264 height 11
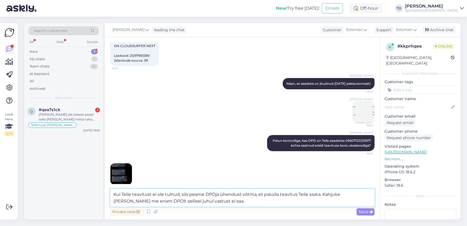
click at [339, 196] on textarea "Kui Teile teavitust ei ole tulnud, siis peame DPDja ühendust võtma, et paluda t…" at bounding box center [242, 198] width 264 height 18
click at [258, 196] on textarea "Kui Teile teavitust ei ole tulnud, siis peame DPDja ühendust võtma, et paluda t…" at bounding box center [242, 198] width 264 height 18
click at [249, 202] on textarea "Kui Teile teavitust ei ole tulnud, siis peame DPDja ühendust võtma, et paluda t…" at bounding box center [242, 198] width 264 height 18
click at [358, 209] on div "Send" at bounding box center [366, 211] width 18 height 7
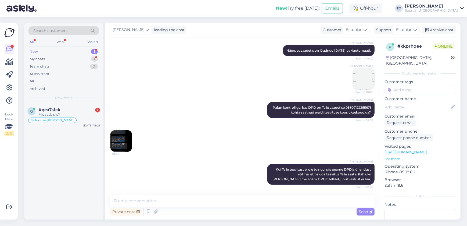
scroll to position [213, 0]
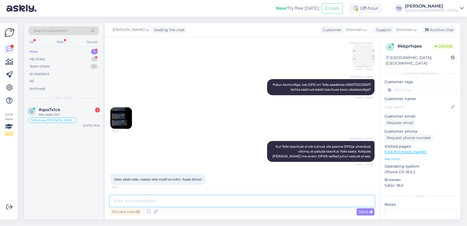
click at [215, 201] on textarea at bounding box center [242, 200] width 264 height 11
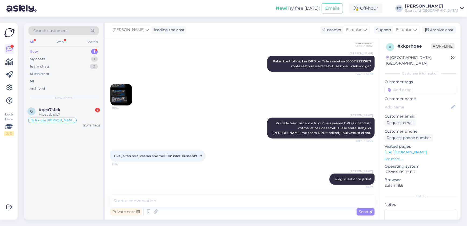
click at [434, 86] on input at bounding box center [421, 90] width 72 height 8
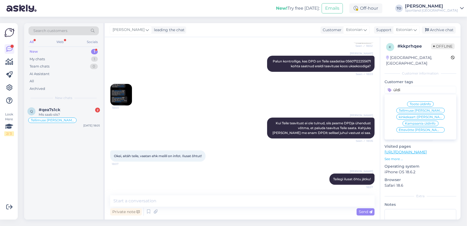
click at [434, 109] on span "Tellimuse [PERSON_NAME] info" at bounding box center [420, 110] width 43 height 3
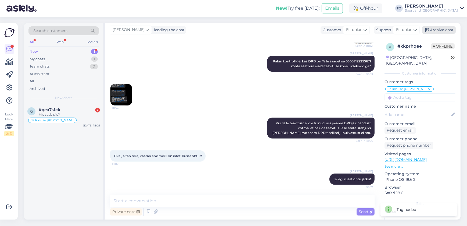
click at [438, 28] on div "Archive chat" at bounding box center [439, 29] width 34 height 7
